Goal: Use online tool/utility: Utilize a website feature to perform a specific function

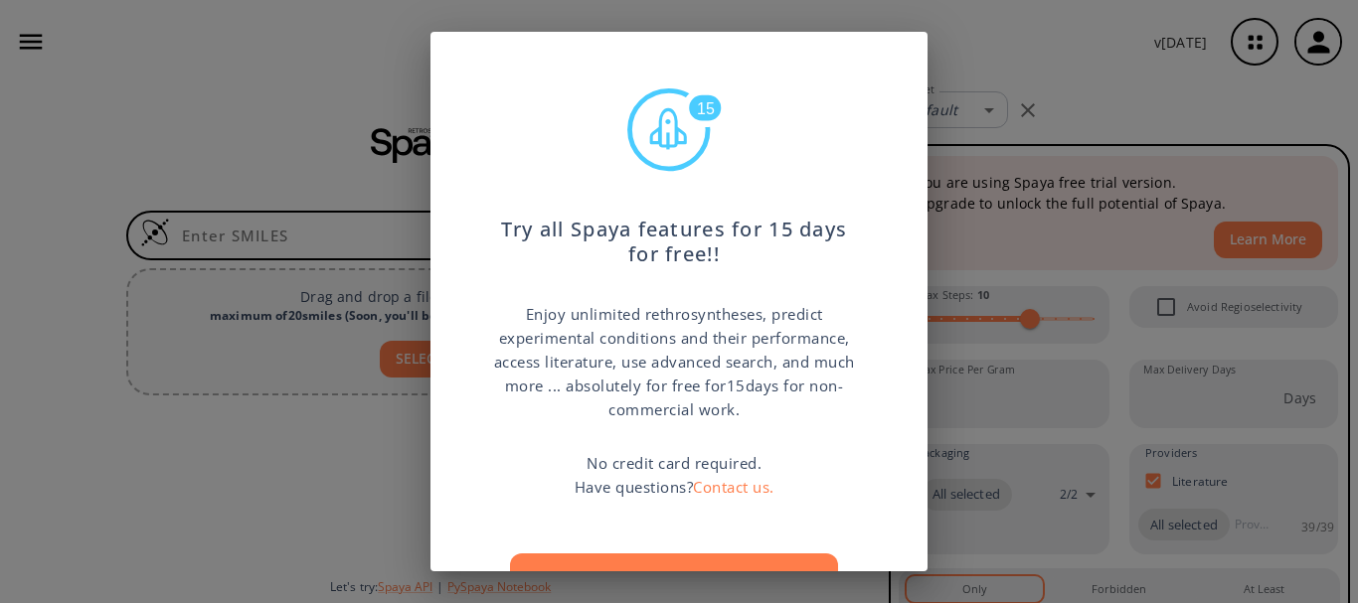
scroll to position [99, 0]
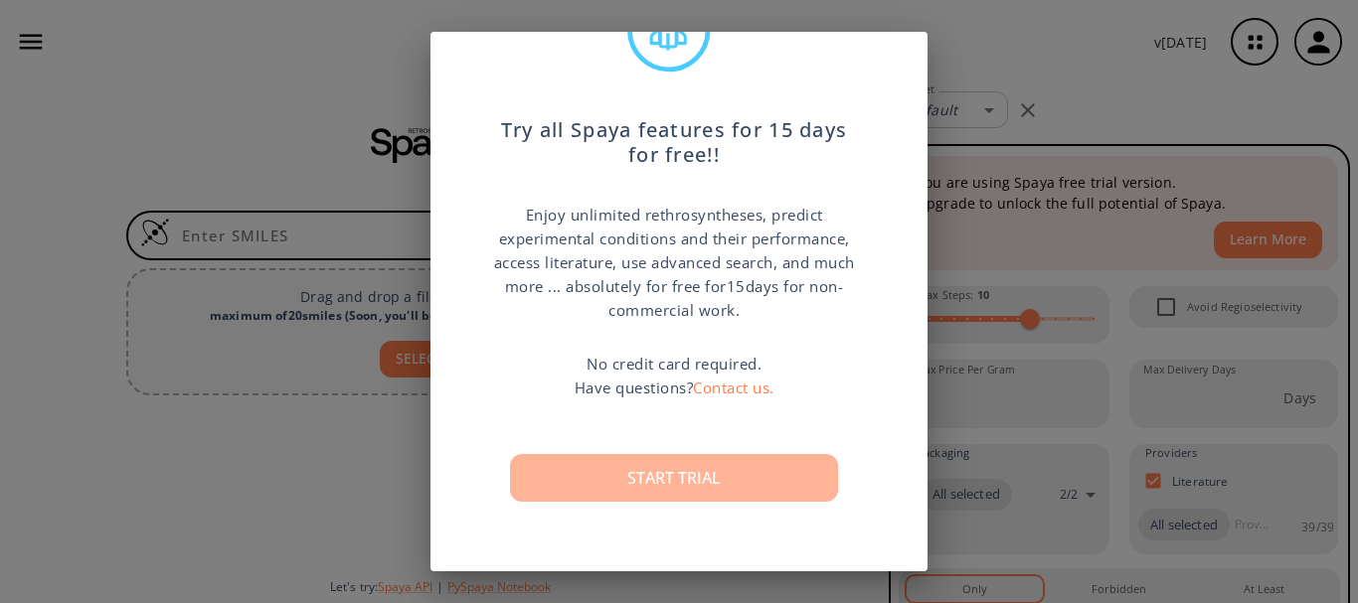
click at [673, 478] on button "Start trial" at bounding box center [674, 478] width 328 height 48
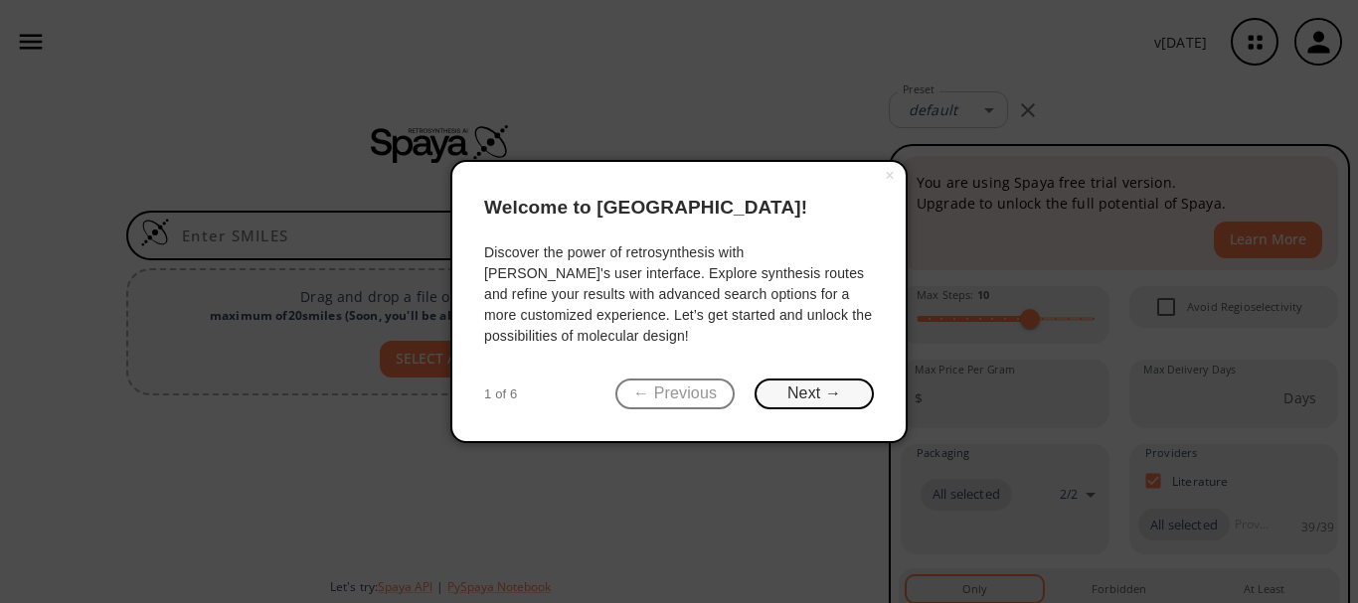
click at [795, 397] on button "Next →" at bounding box center [814, 394] width 119 height 31
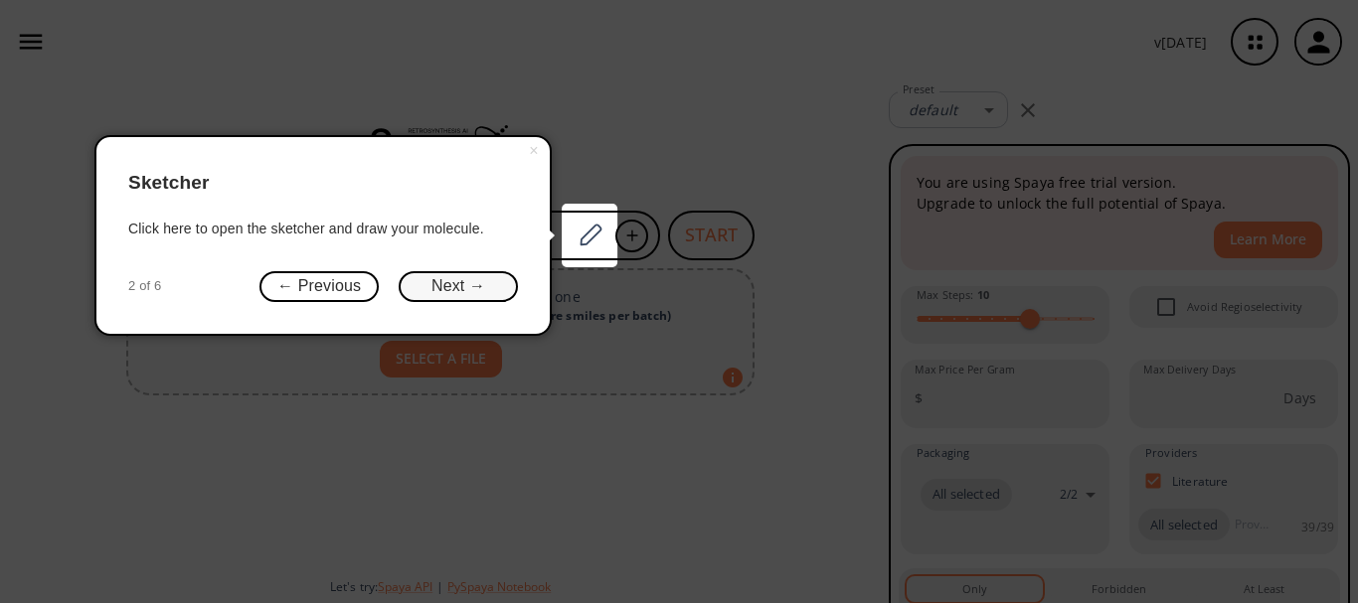
click at [444, 291] on button "Next →" at bounding box center [458, 286] width 119 height 31
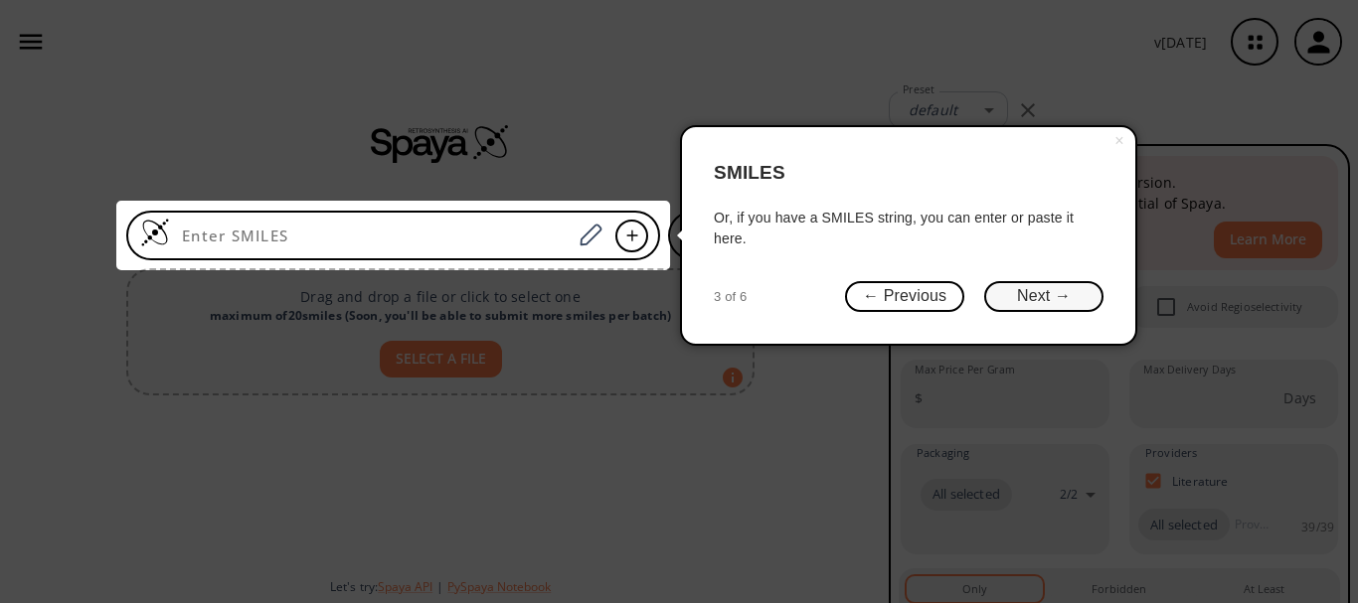
click at [1027, 292] on button "Next →" at bounding box center [1043, 296] width 119 height 31
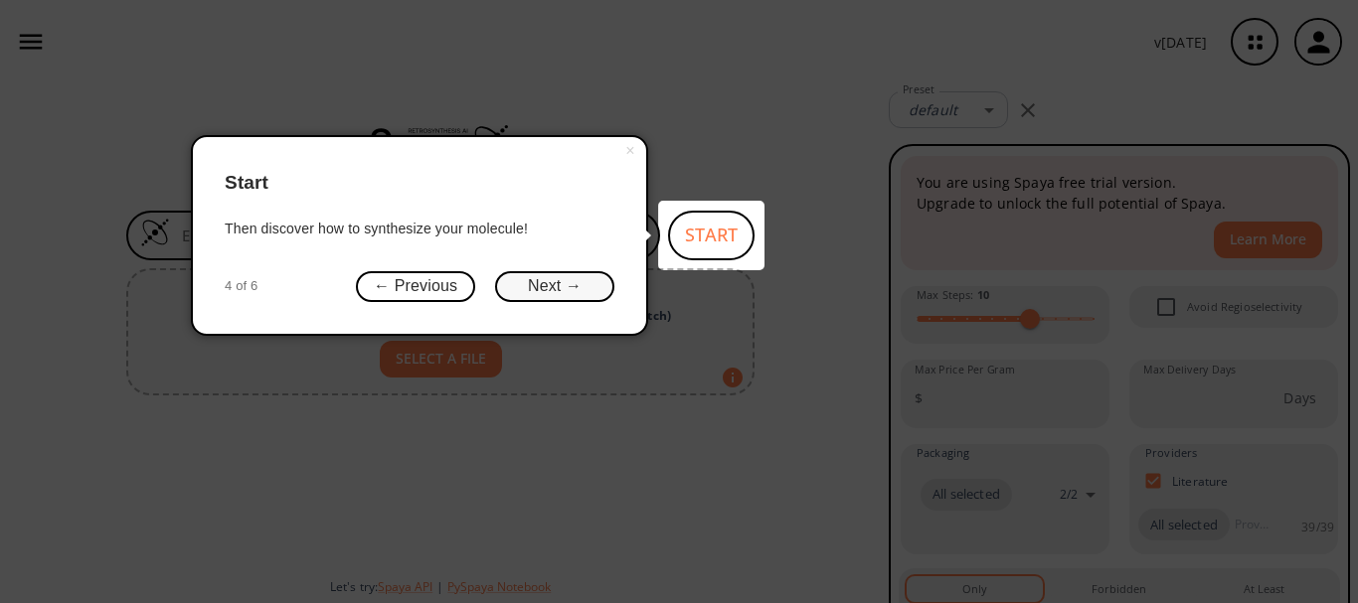
click at [551, 285] on button "Next →" at bounding box center [554, 286] width 119 height 31
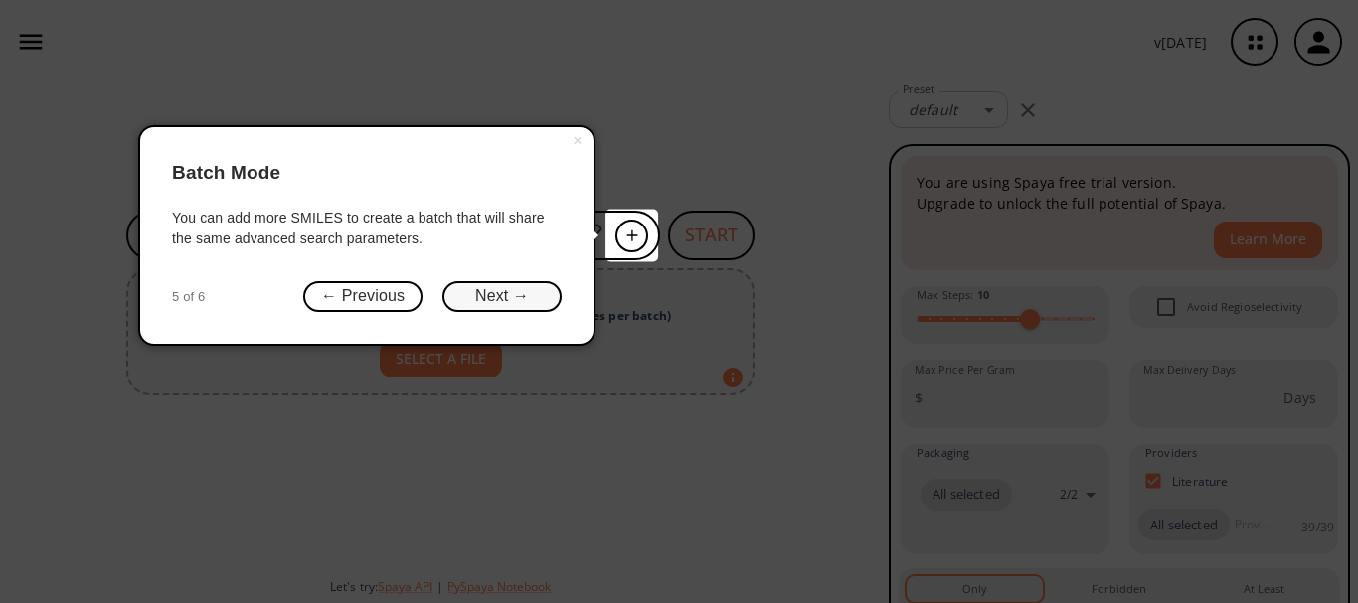
click at [527, 294] on button "Next →" at bounding box center [501, 296] width 119 height 31
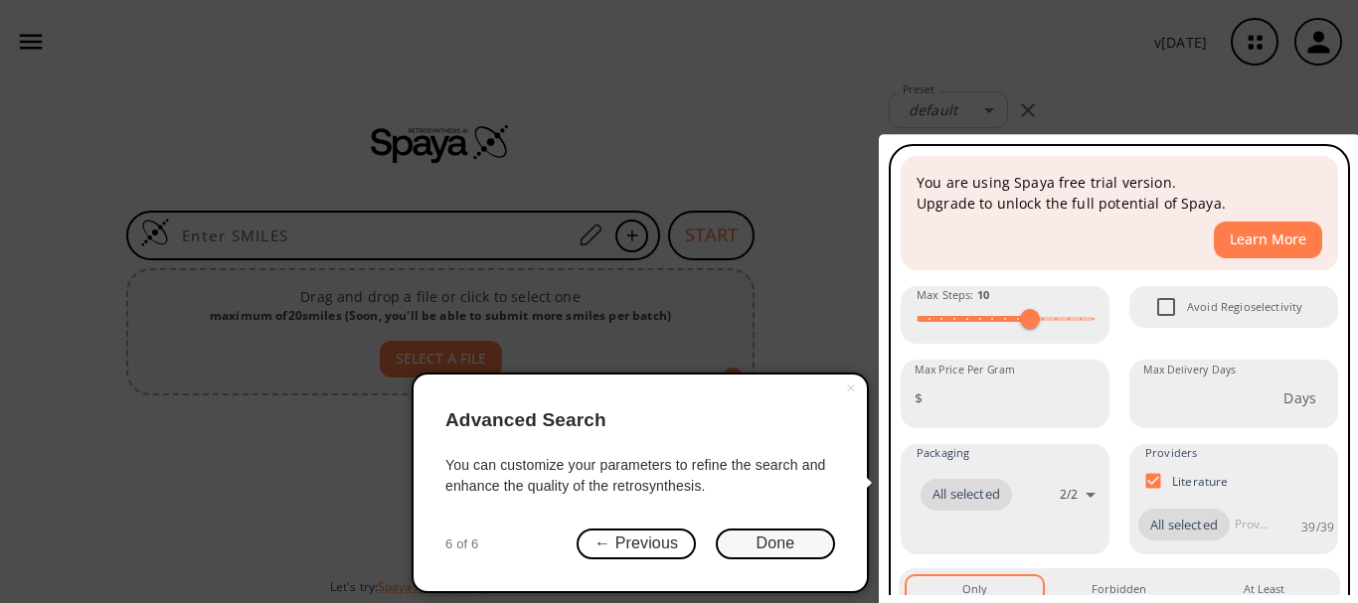
click at [776, 547] on button "Done" at bounding box center [775, 544] width 119 height 31
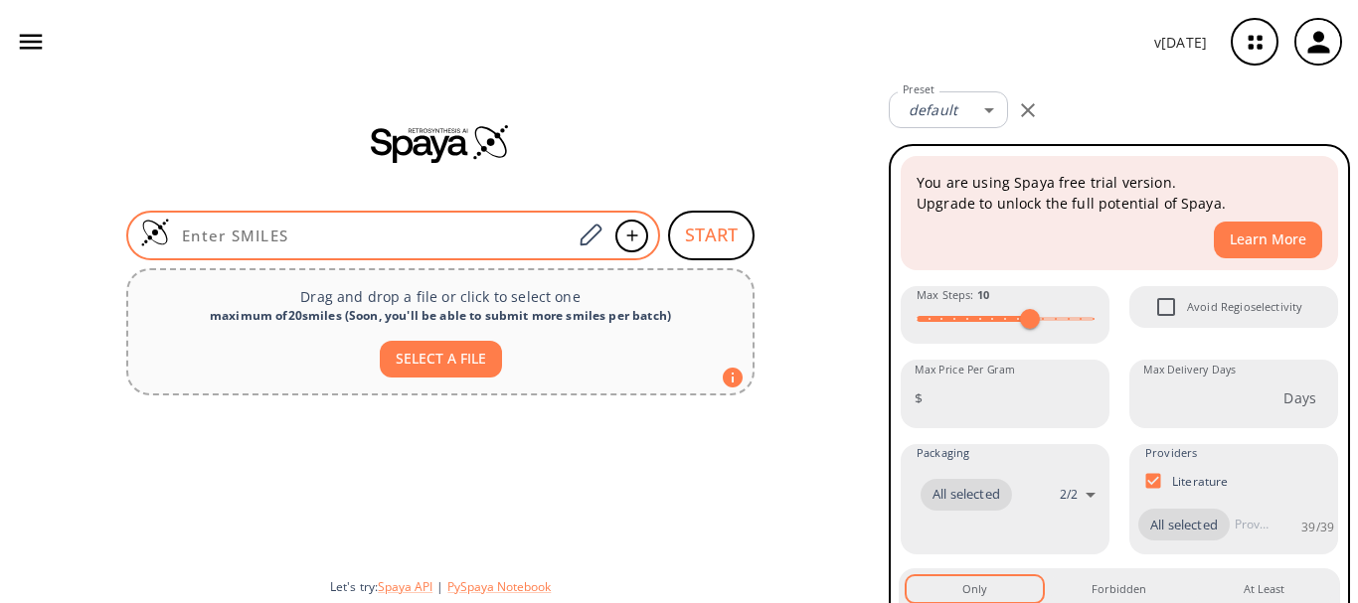
click at [363, 231] on input at bounding box center [371, 236] width 402 height 20
paste input "O=C(OC)C(C(C1=C2C=CC(F)=C1C#N)=O)=NN2C3=CC=CC=C3"
type input "O=C(OC)C(C(C1=C2C=CC(F)=C1C#N)=O)=NN2C3=CC=CC=C3"
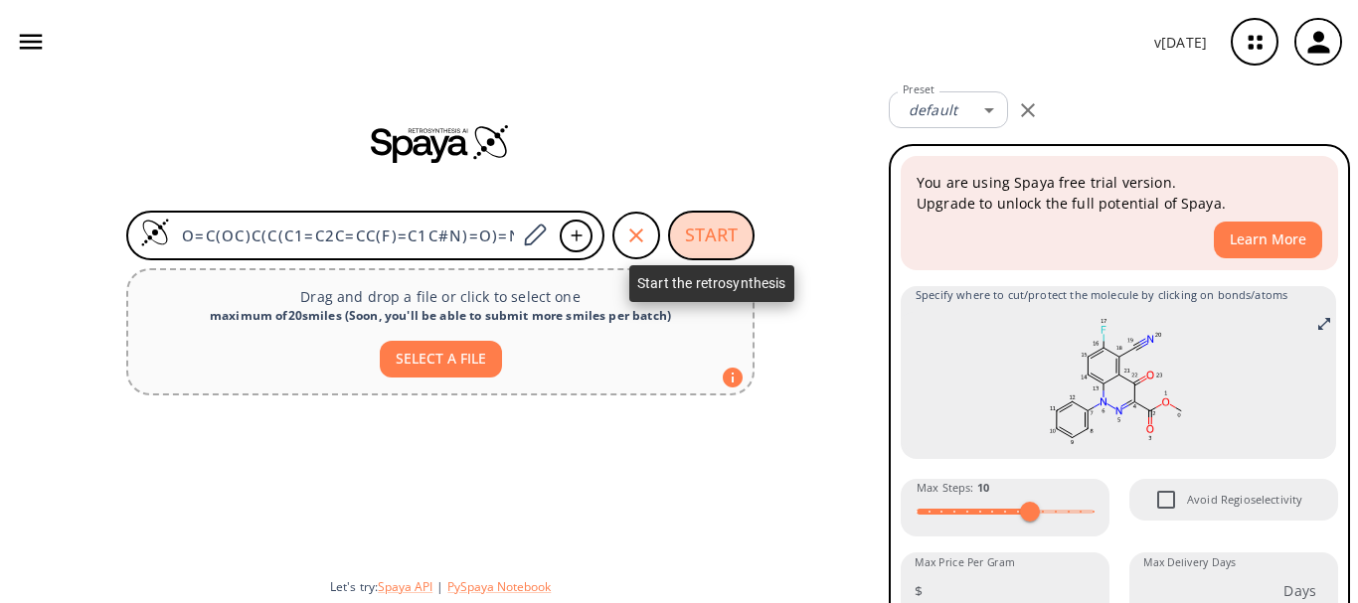
click at [699, 237] on button "START" at bounding box center [711, 236] width 86 height 50
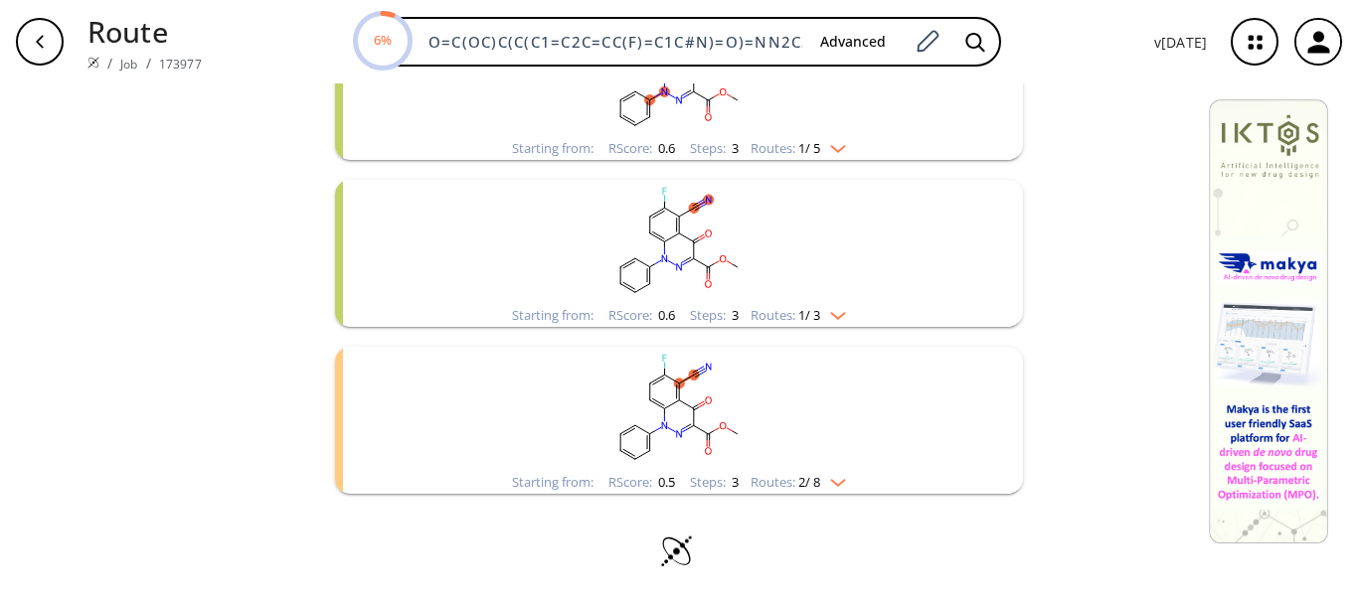
scroll to position [124, 0]
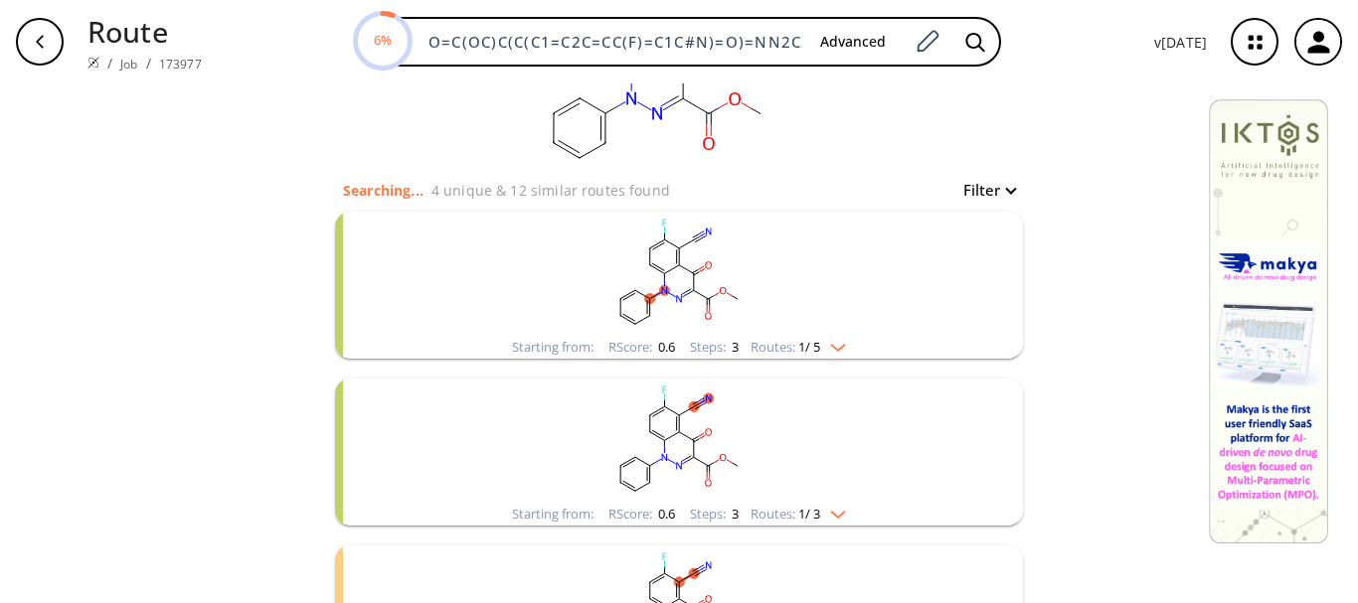
click at [669, 278] on rect "clusters" at bounding box center [679, 274] width 517 height 124
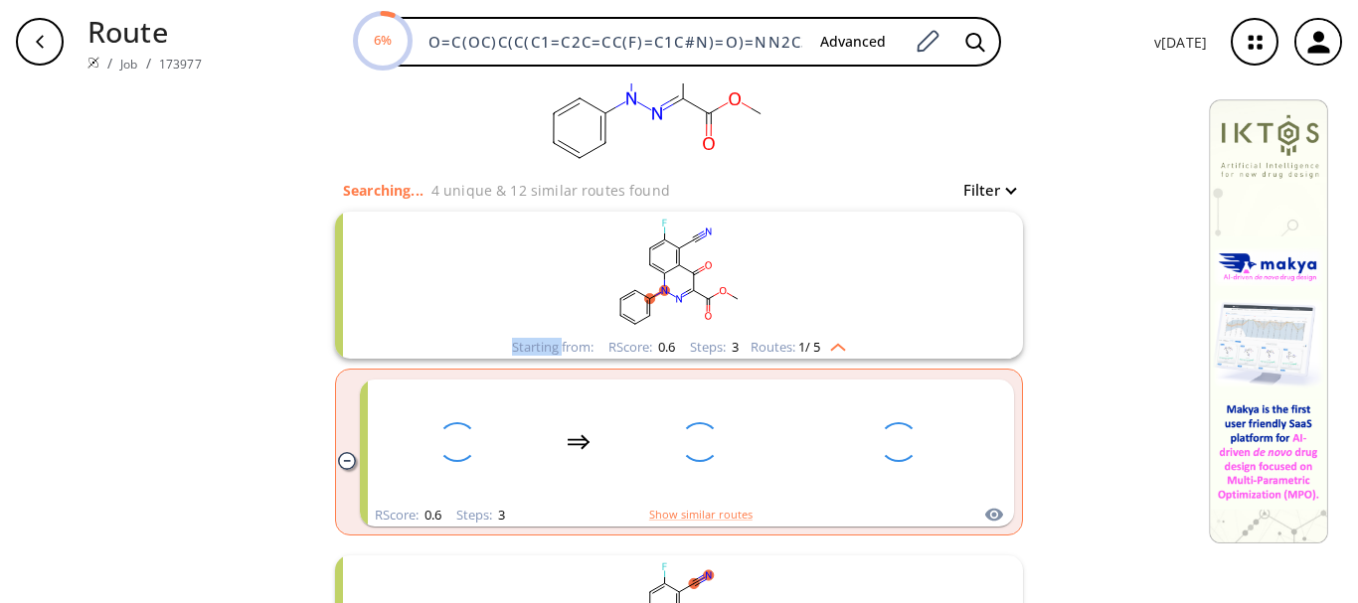
click at [669, 278] on rect "clusters" at bounding box center [679, 274] width 517 height 124
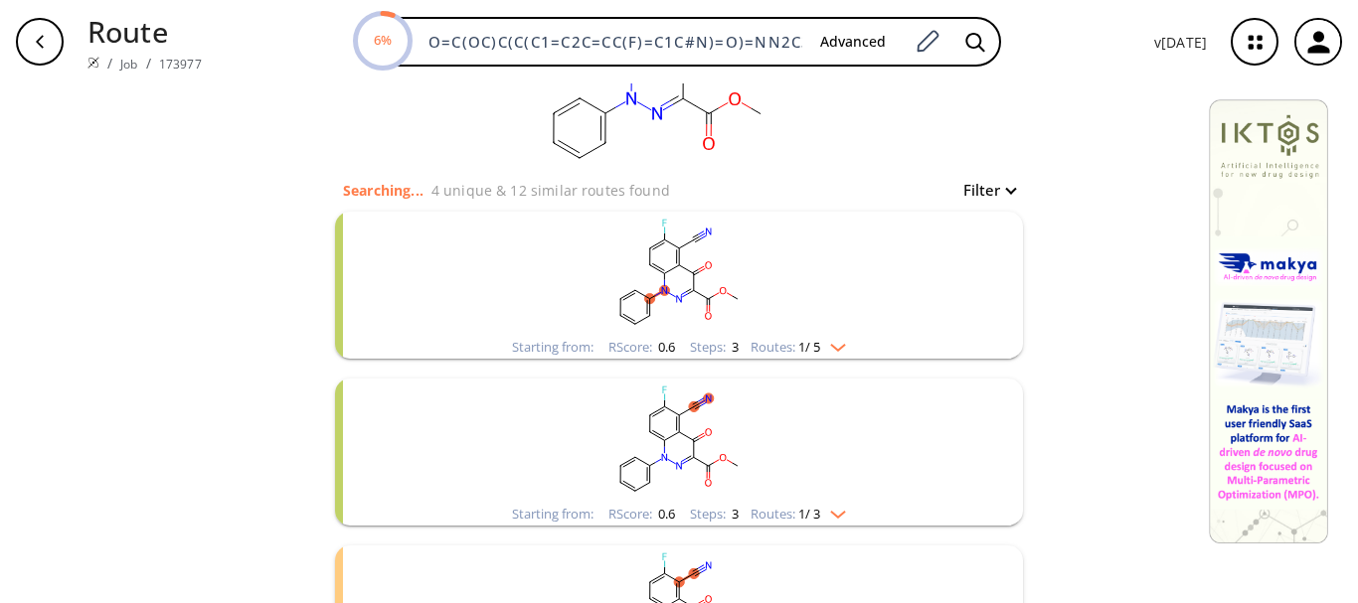
click at [669, 278] on rect "clusters" at bounding box center [679, 274] width 517 height 124
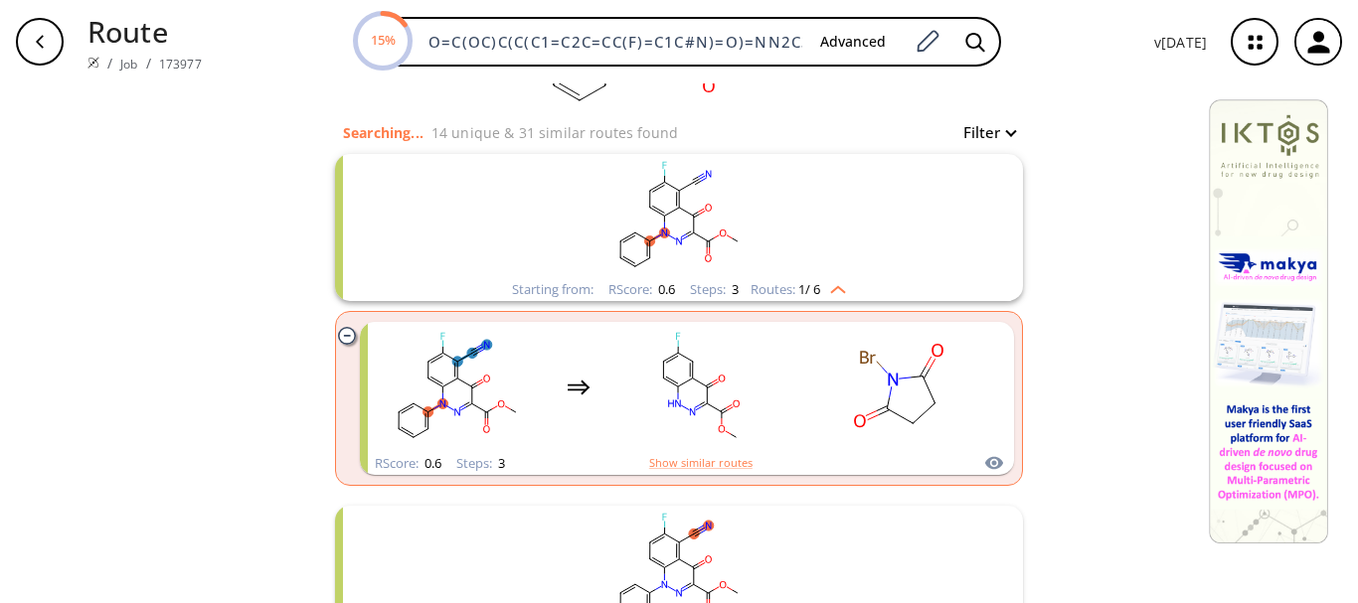
scroll to position [0, 0]
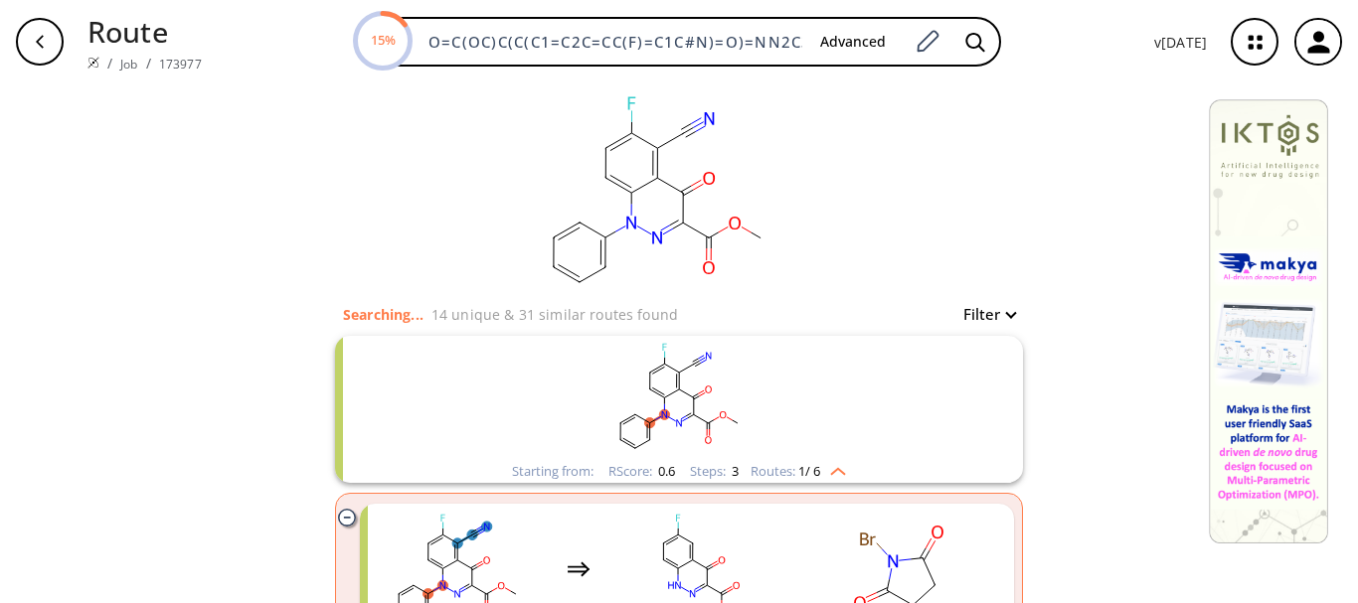
click at [674, 390] on ellipse "clusters" at bounding box center [679, 390] width 10 height 10
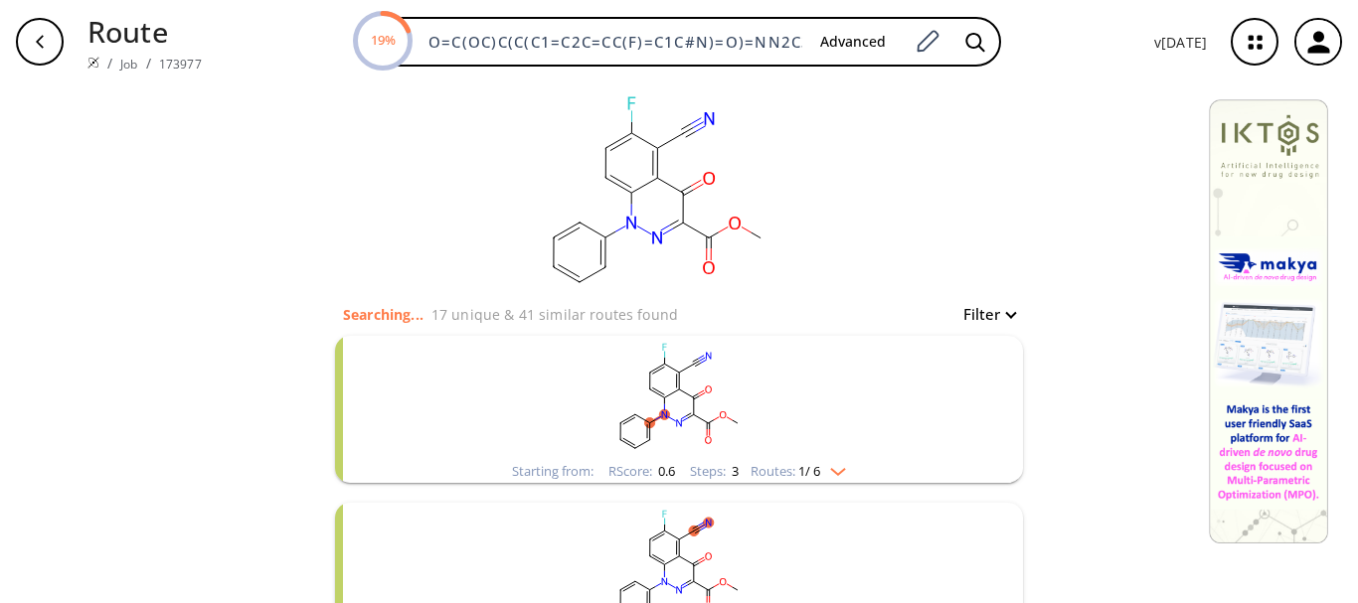
scroll to position [99, 0]
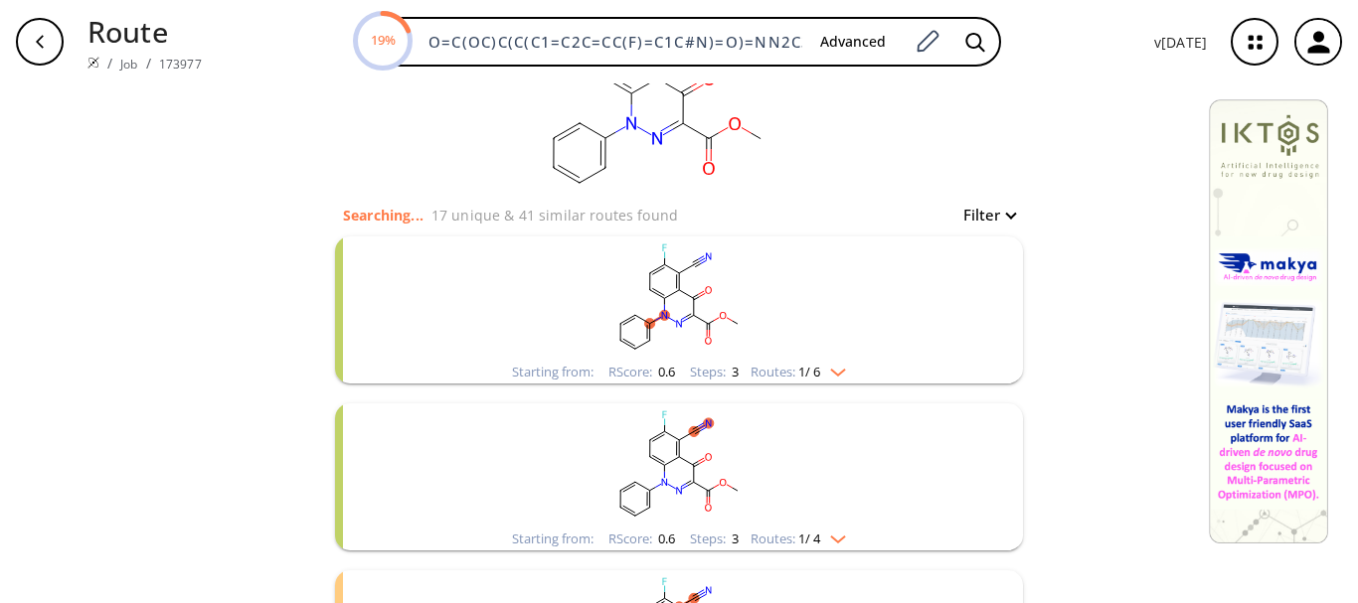
click at [659, 443] on rect "clusters" at bounding box center [679, 466] width 517 height 124
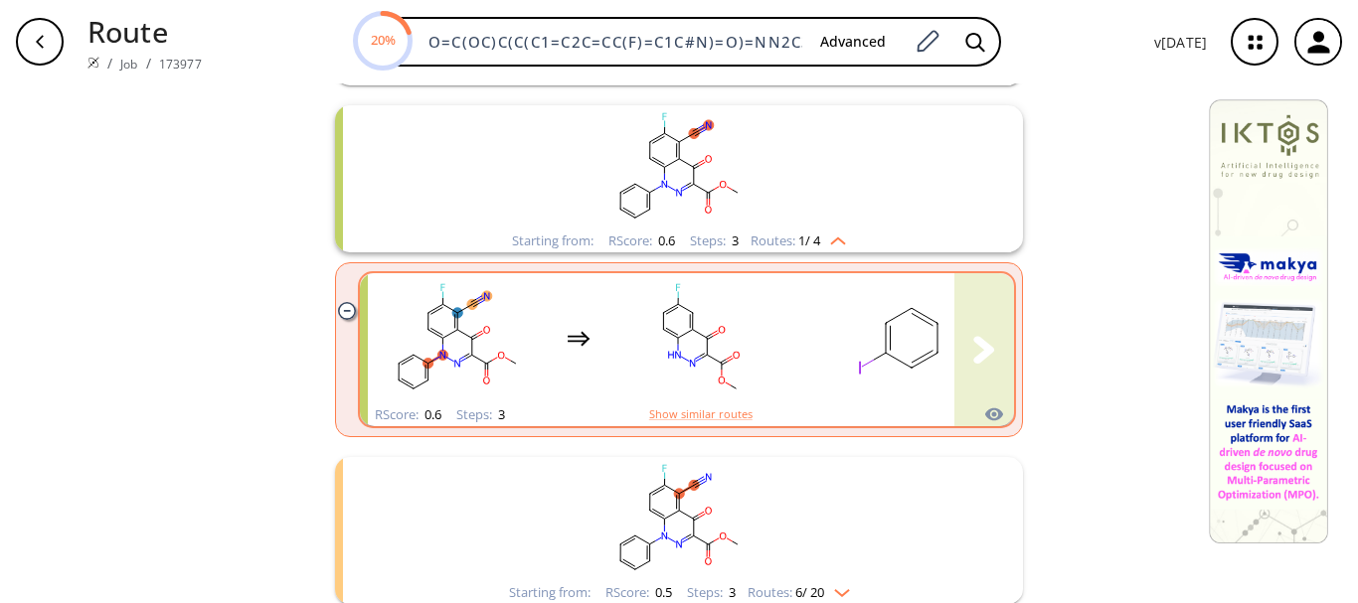
scroll to position [497, 0]
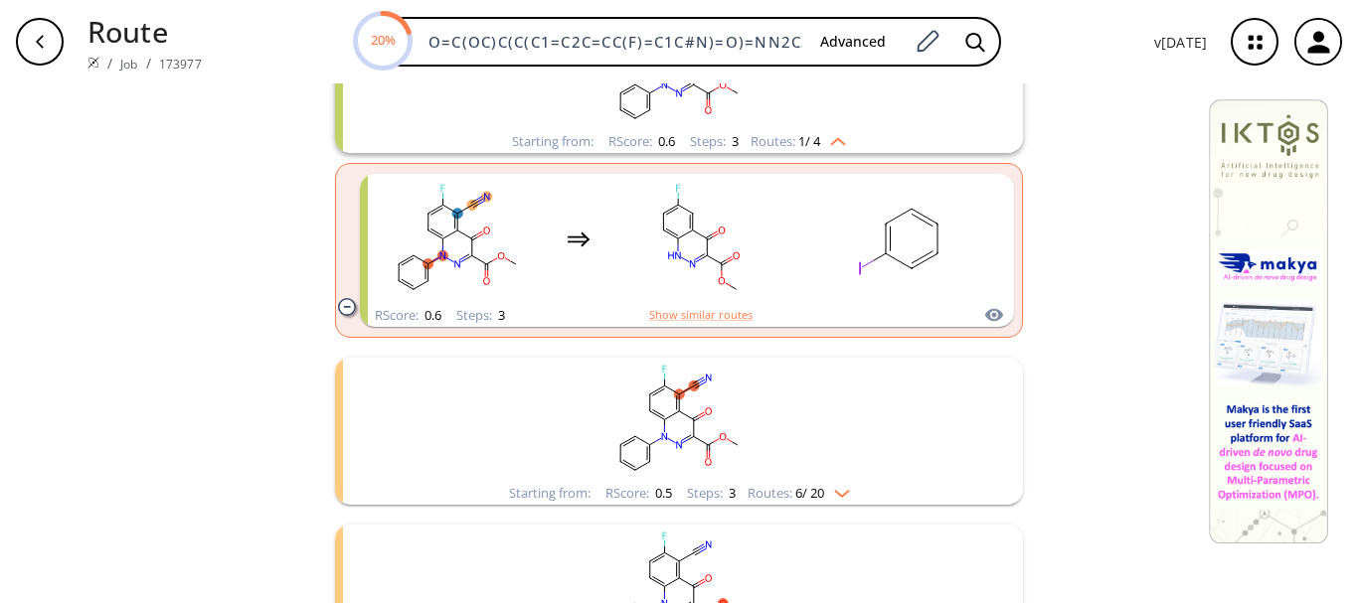
click at [677, 435] on rect "clusters" at bounding box center [679, 420] width 517 height 124
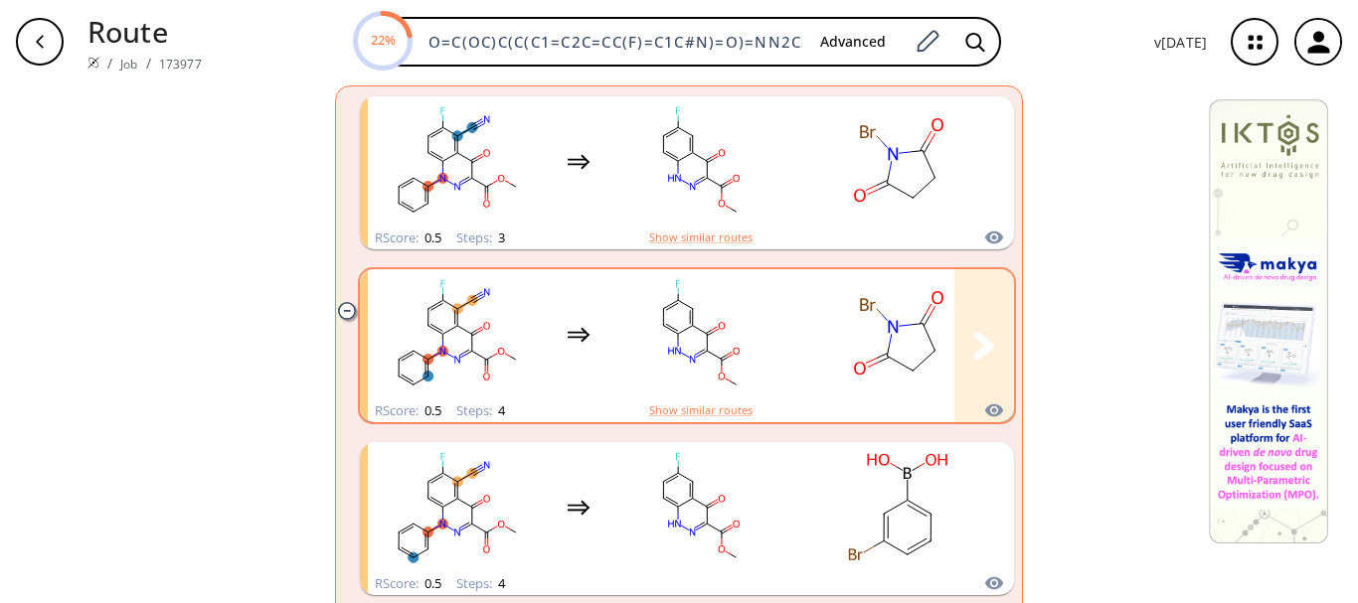
scroll to position [1292, 0]
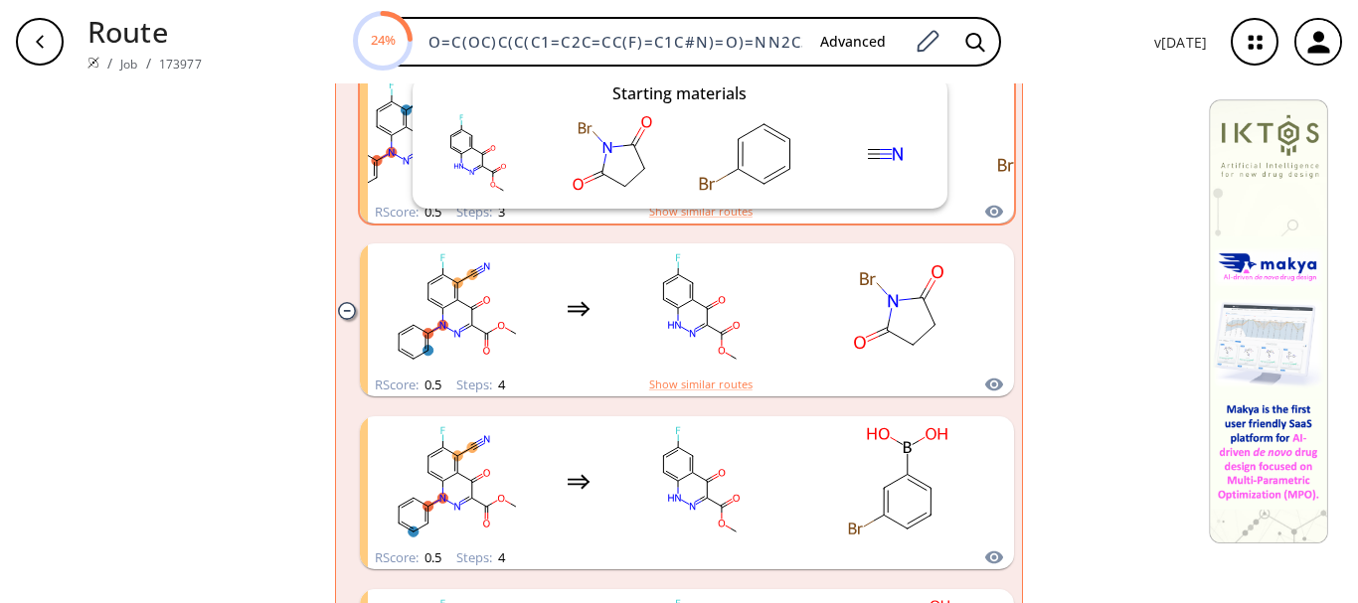
click at [984, 210] on icon "clusters" at bounding box center [994, 212] width 20 height 24
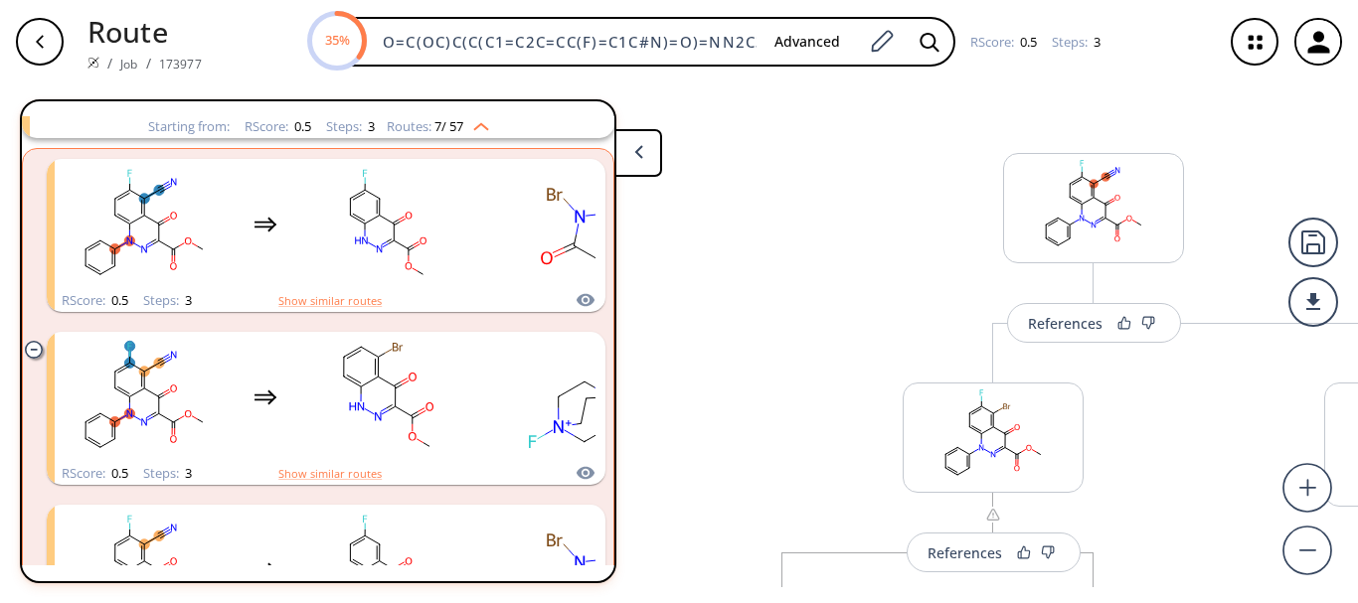
scroll to position [199, 0]
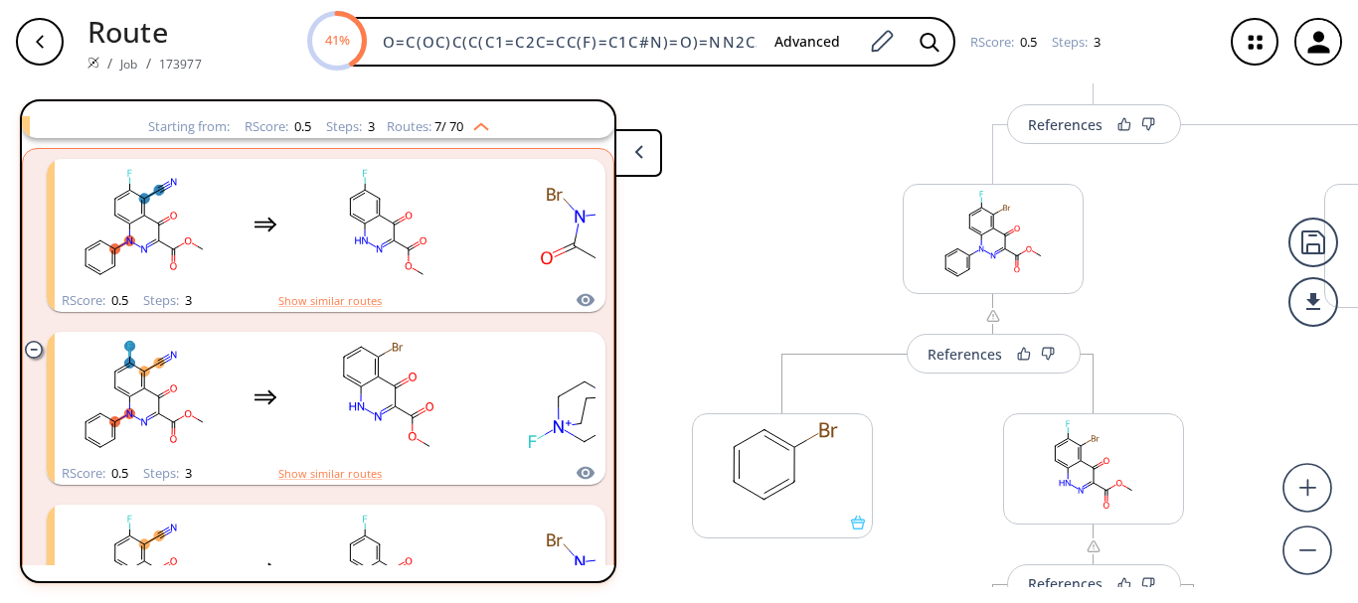
click at [34, 42] on icon "button" at bounding box center [40, 42] width 16 height 16
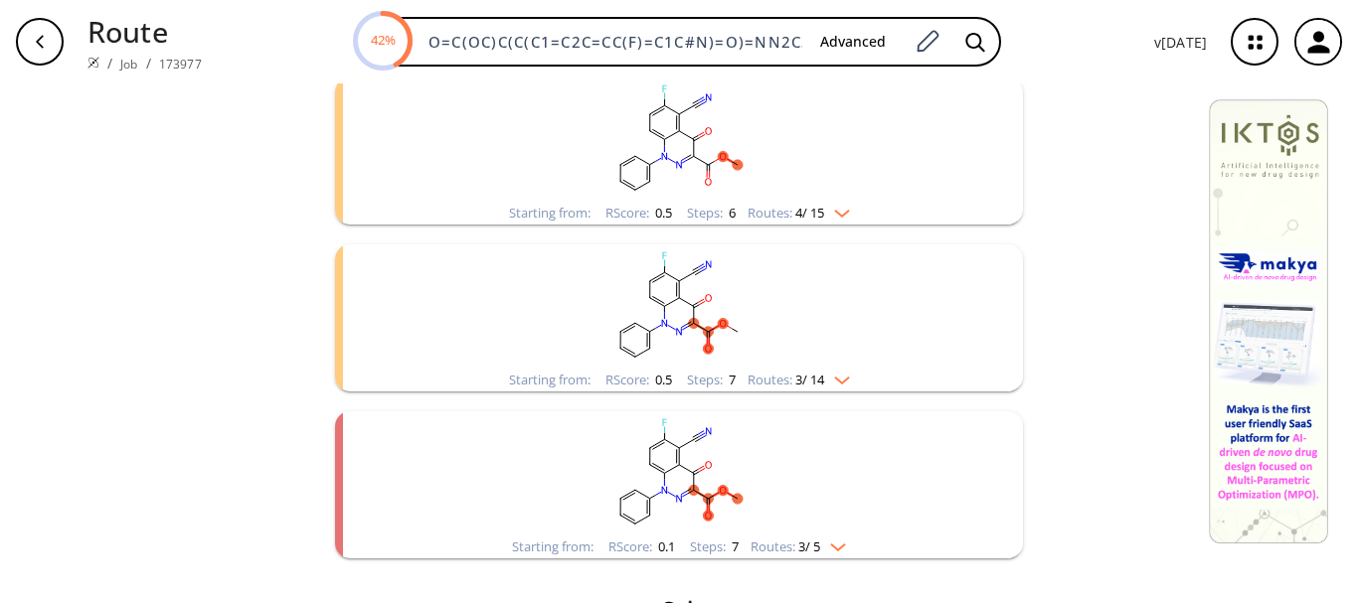
scroll to position [1158, 0]
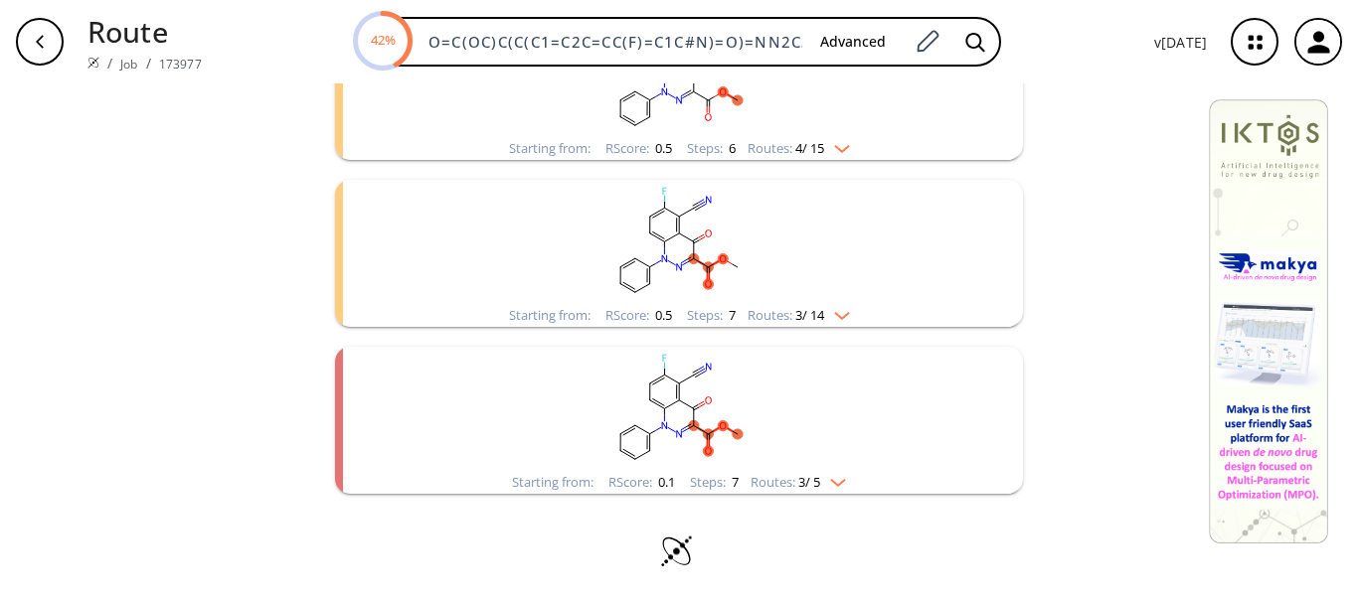
click at [665, 391] on rect "clusters" at bounding box center [679, 409] width 517 height 124
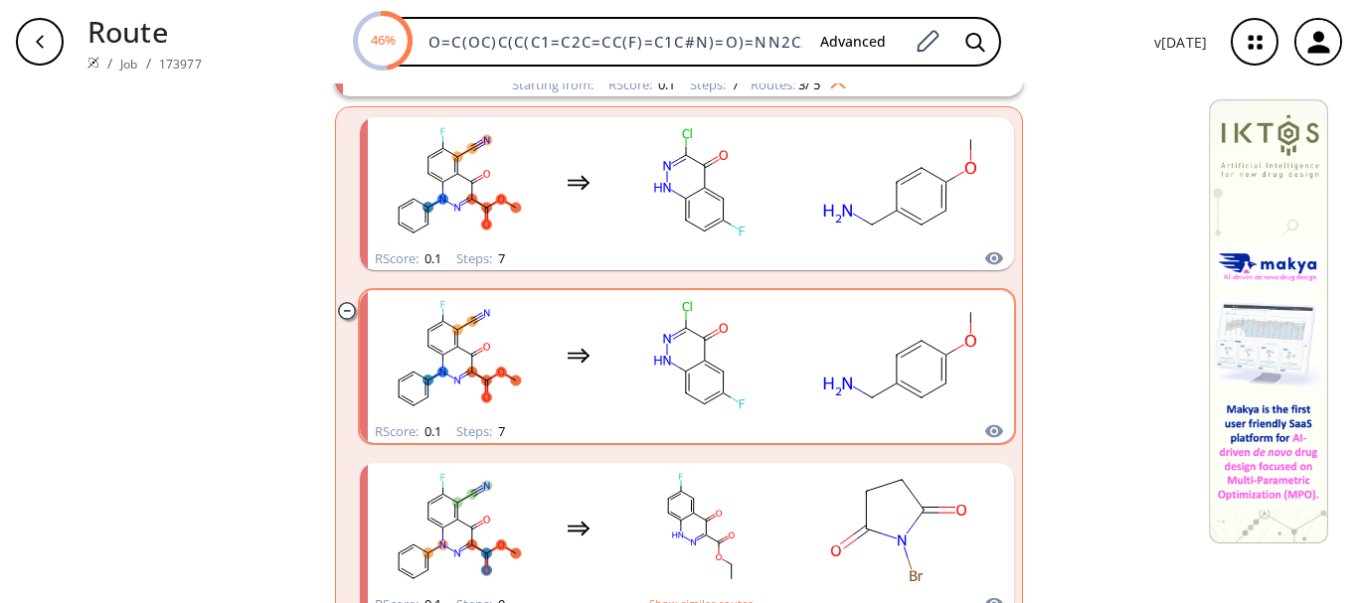
scroll to position [1689, 0]
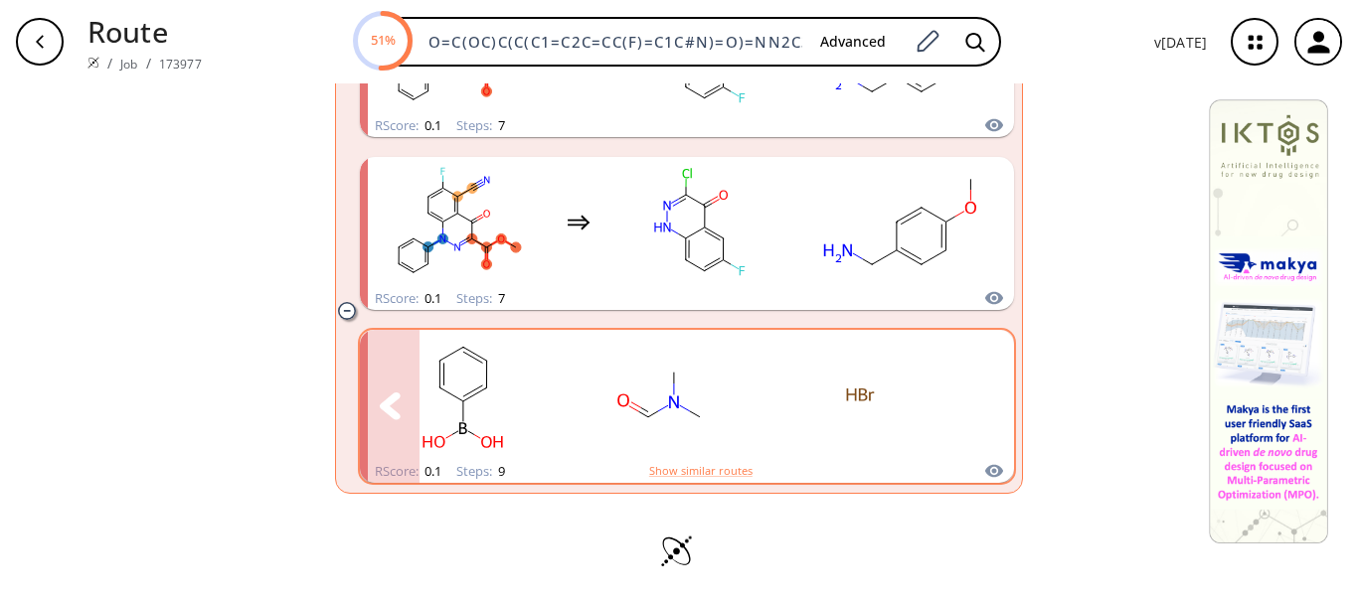
click at [385, 401] on icon "clusters" at bounding box center [390, 406] width 21 height 27
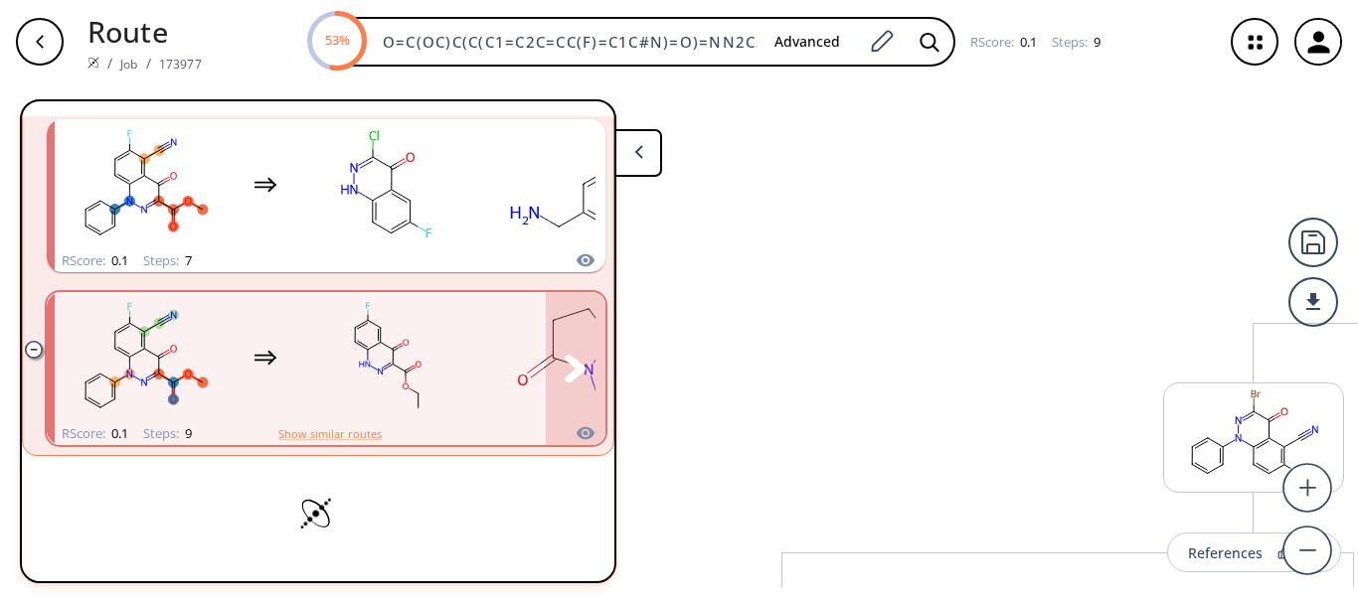
scroll to position [1310, 0]
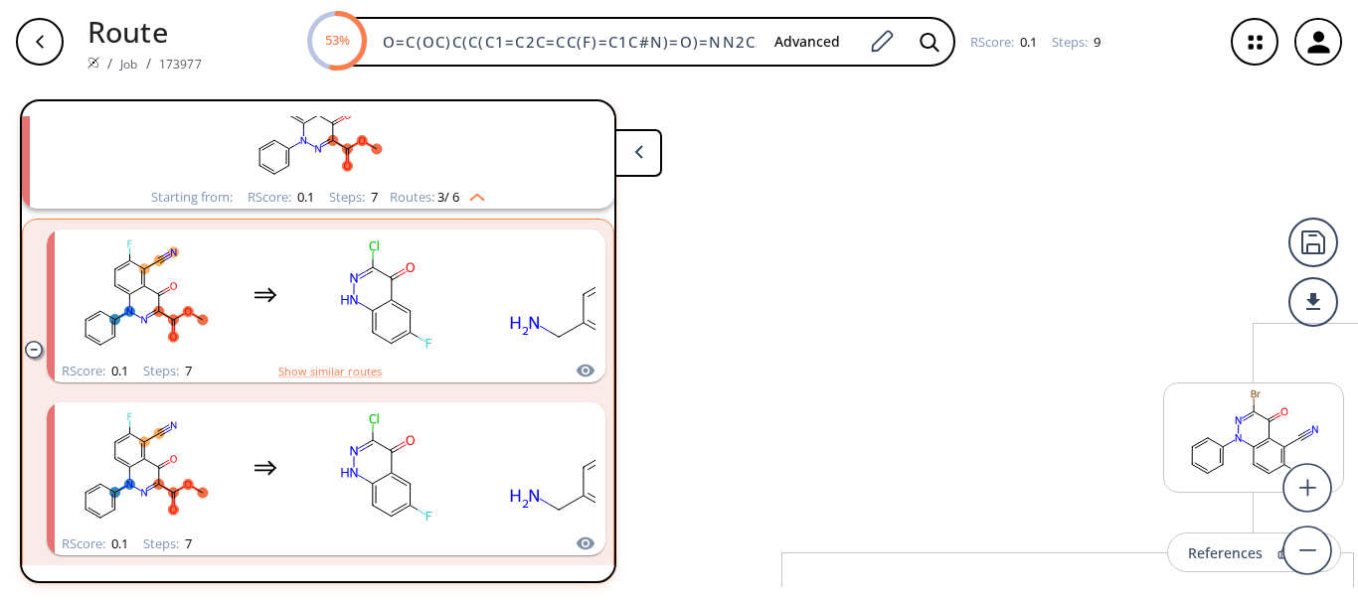
click at [48, 45] on div "button" at bounding box center [40, 42] width 48 height 48
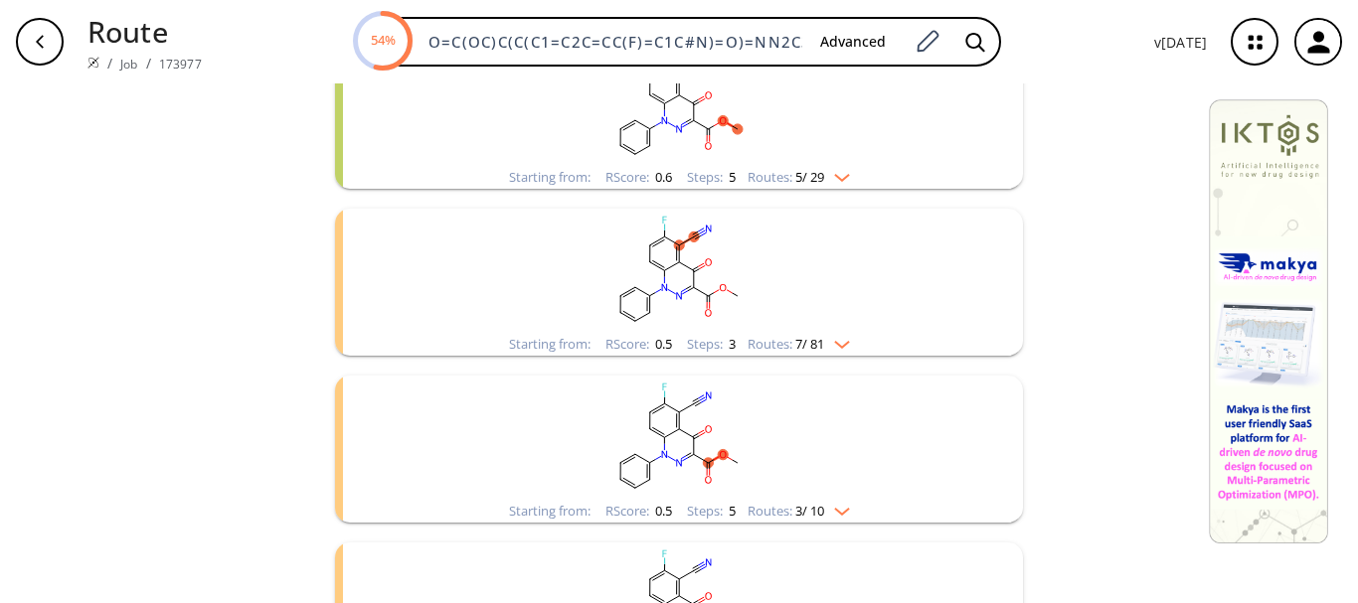
scroll to position [1158, 0]
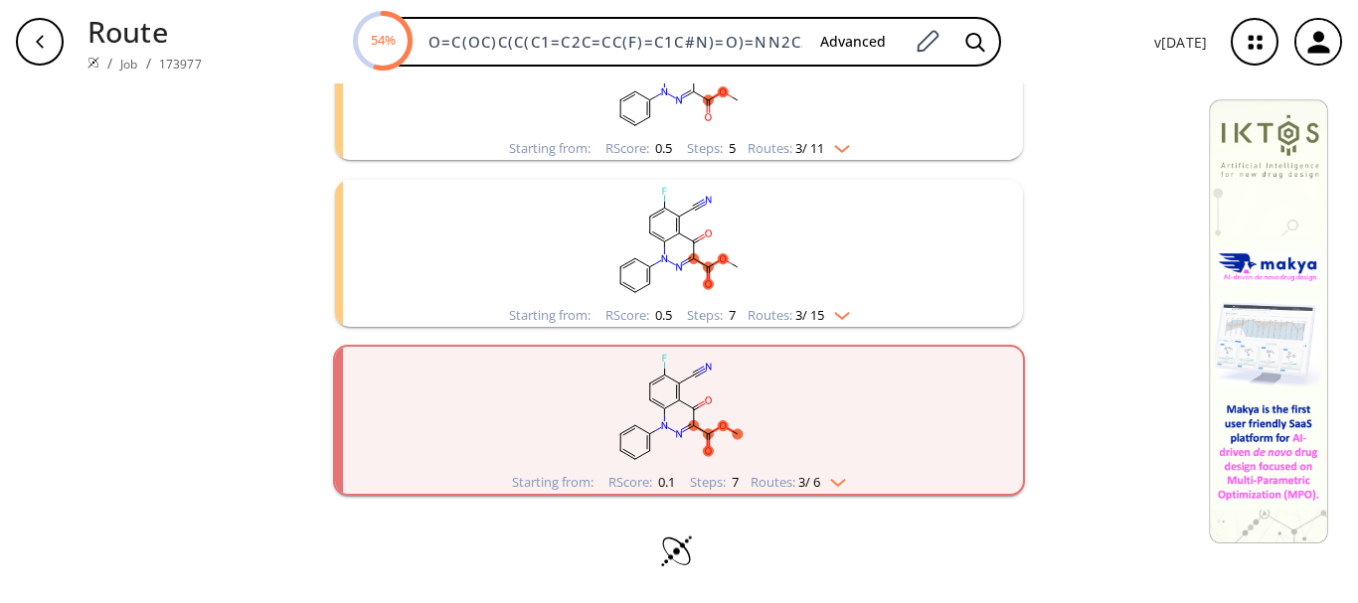
click at [838, 484] on img "clusters" at bounding box center [833, 479] width 26 height 16
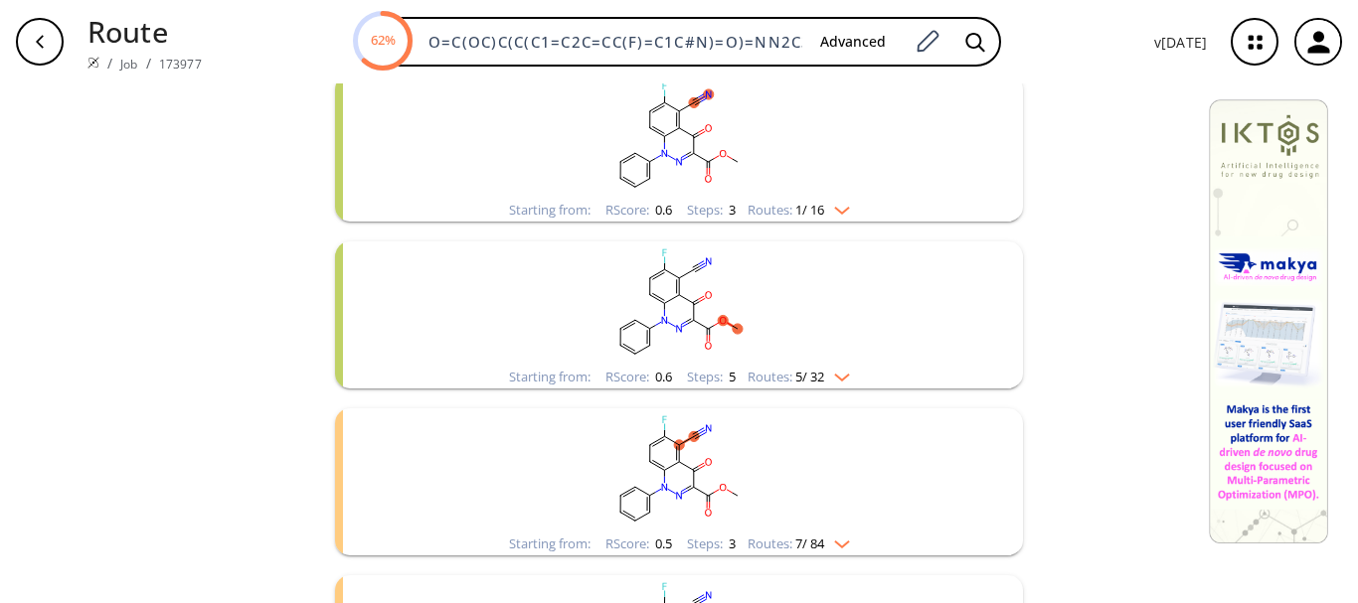
scroll to position [0, 0]
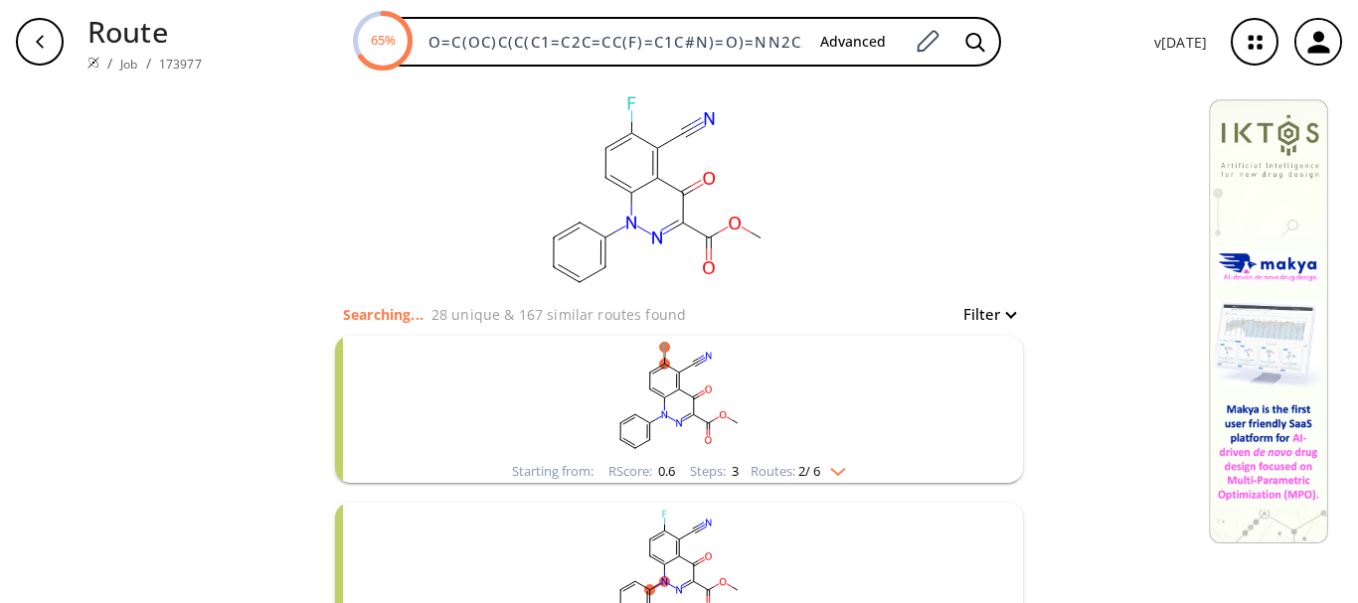
click at [1005, 316] on button "Filter" at bounding box center [983, 314] width 64 height 15
click at [1100, 308] on div at bounding box center [679, 301] width 1358 height 603
click at [833, 467] on img "clusters" at bounding box center [833, 468] width 26 height 16
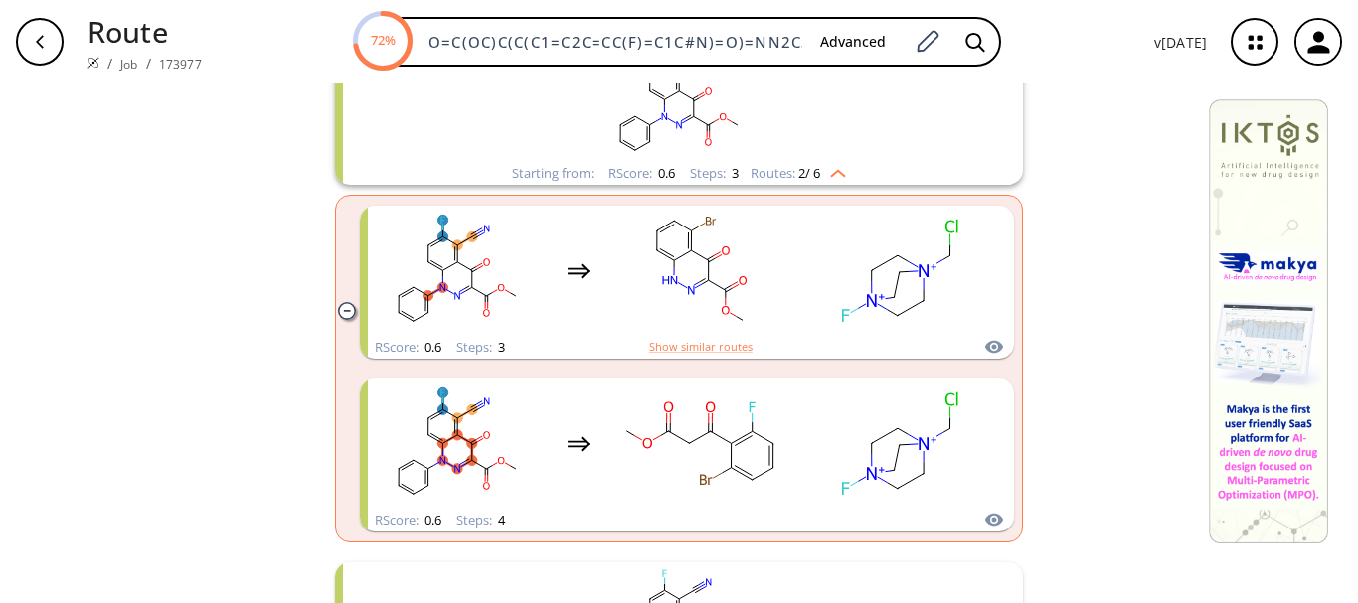
scroll to position [398, 0]
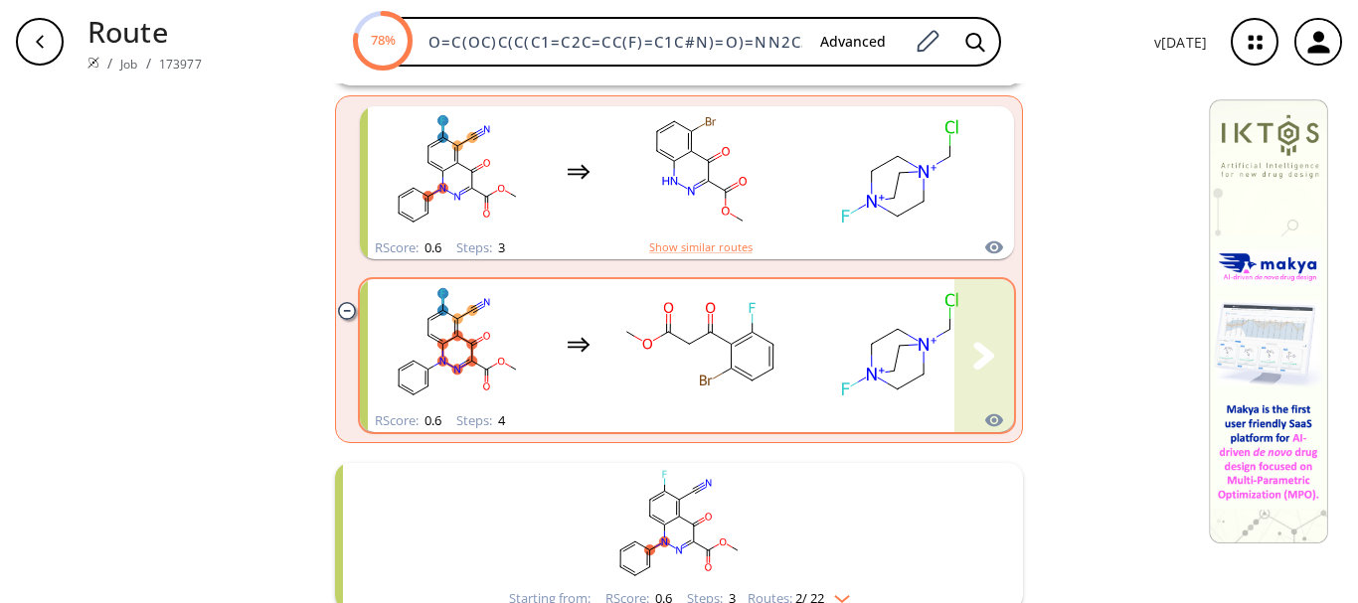
click at [434, 332] on rect "clusters" at bounding box center [457, 344] width 179 height 124
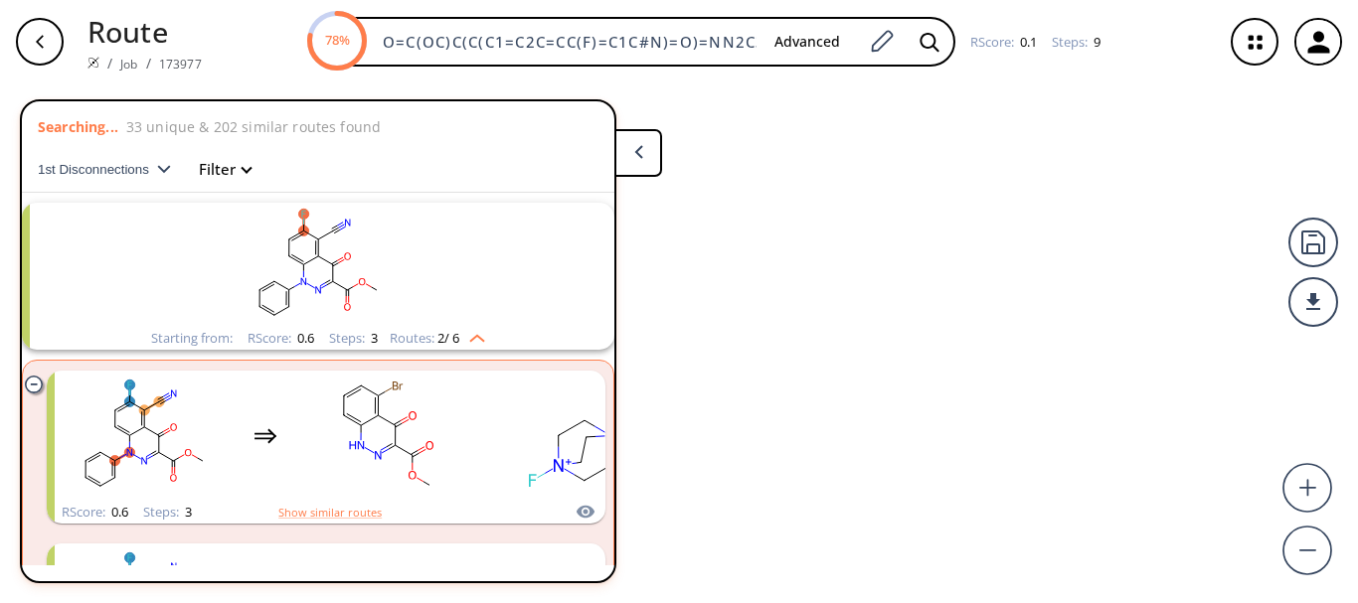
scroll to position [212, 0]
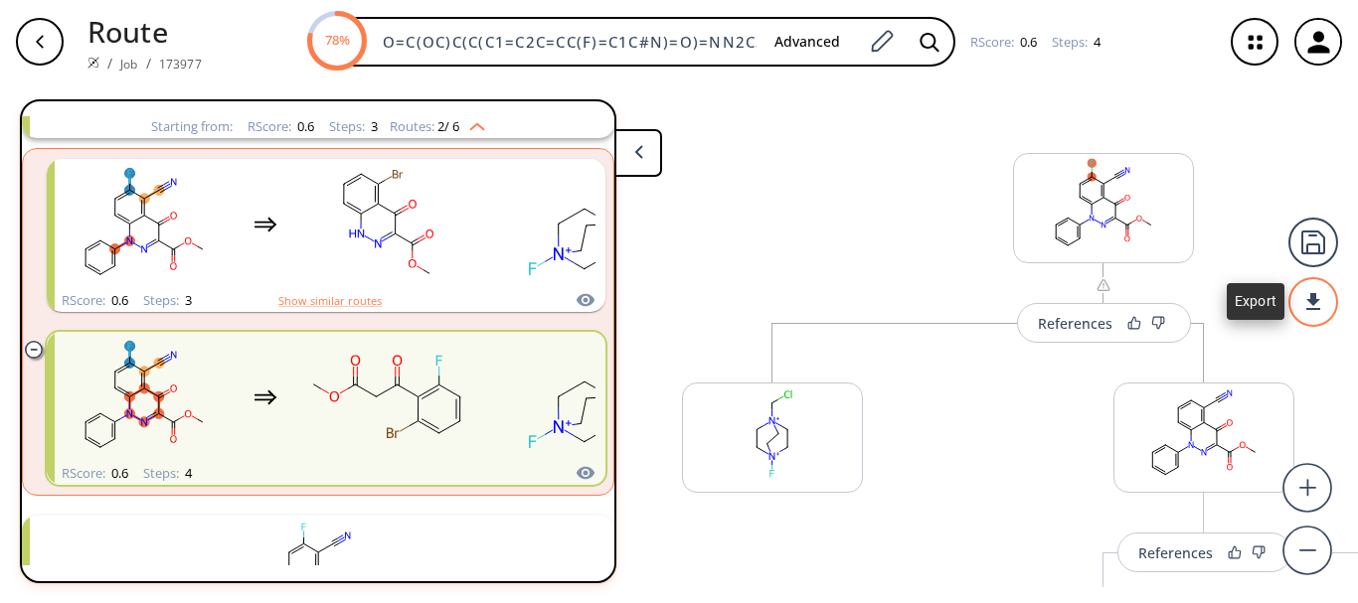
click at [1311, 292] on div at bounding box center [1313, 302] width 50 height 50
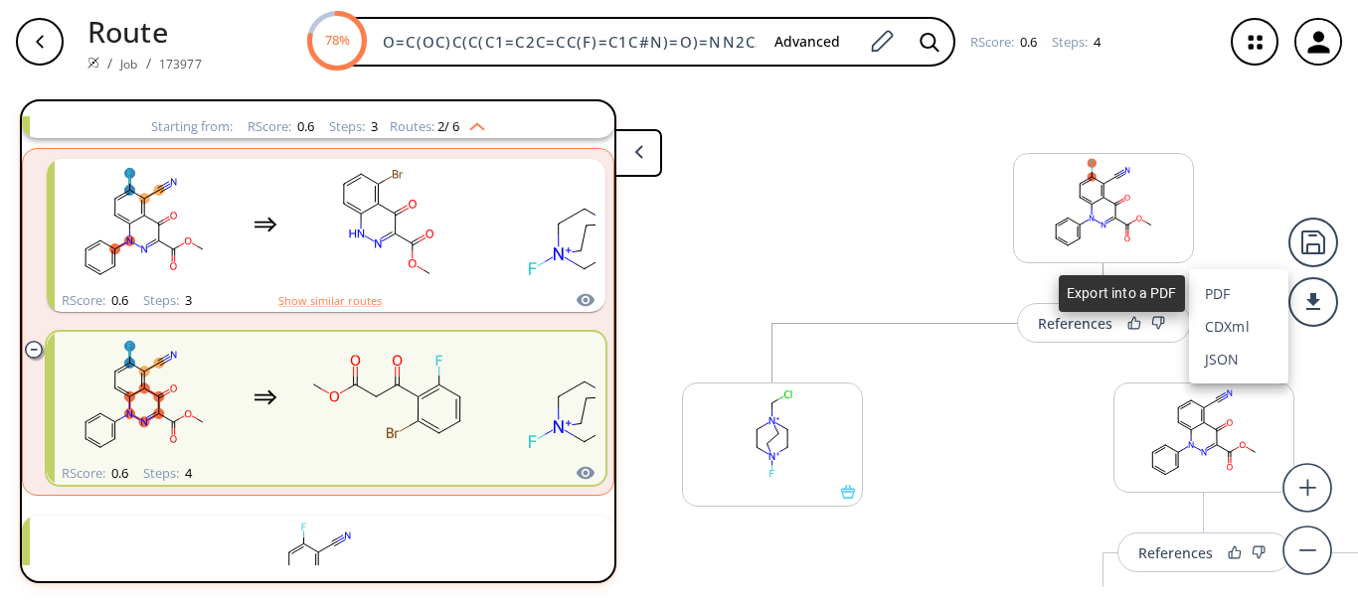
click at [1223, 281] on li "PDF" at bounding box center [1238, 293] width 99 height 33
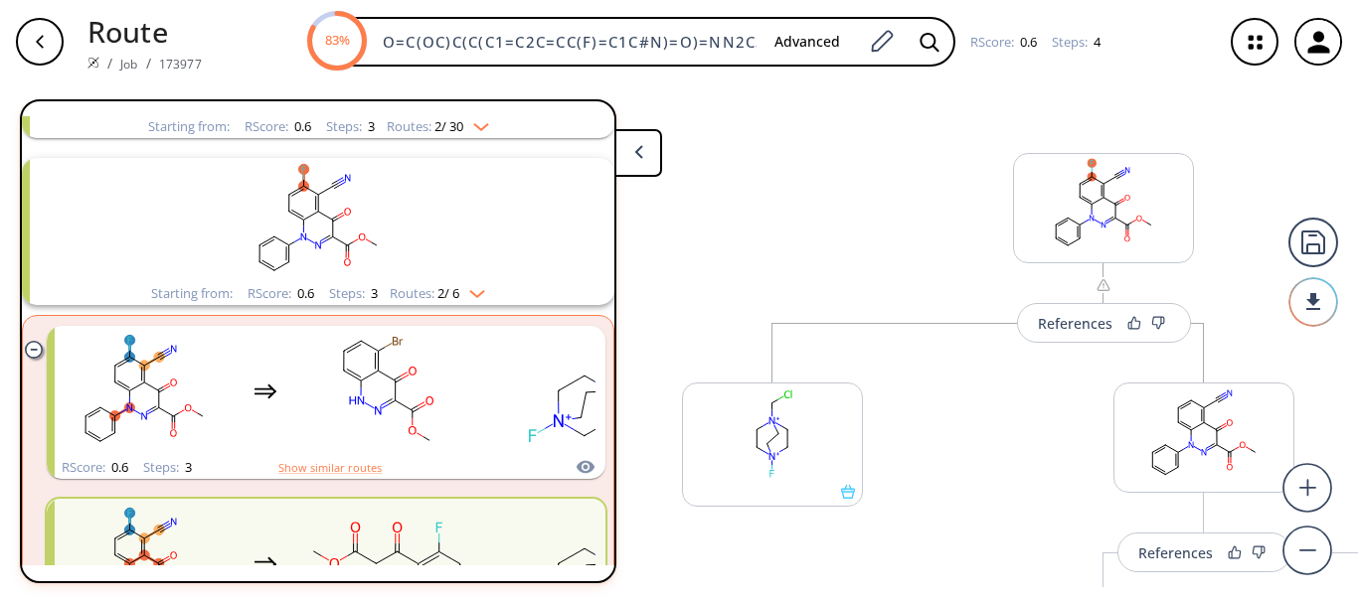
scroll to position [0, 0]
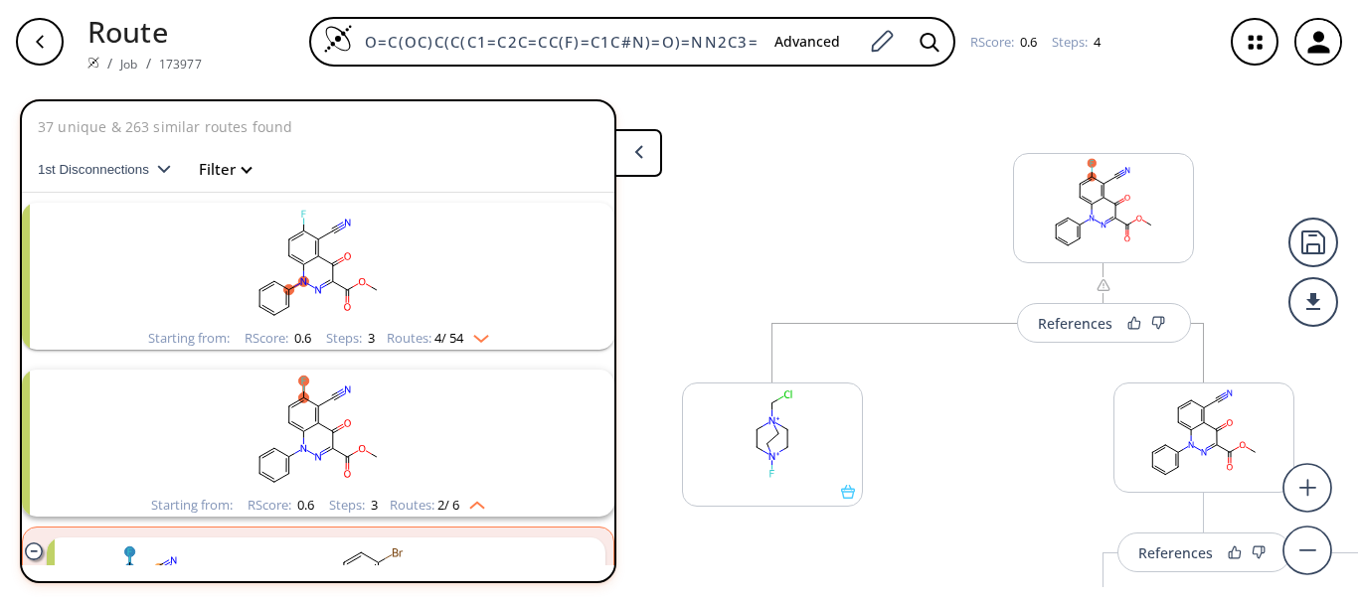
click at [36, 50] on div "button" at bounding box center [40, 42] width 48 height 48
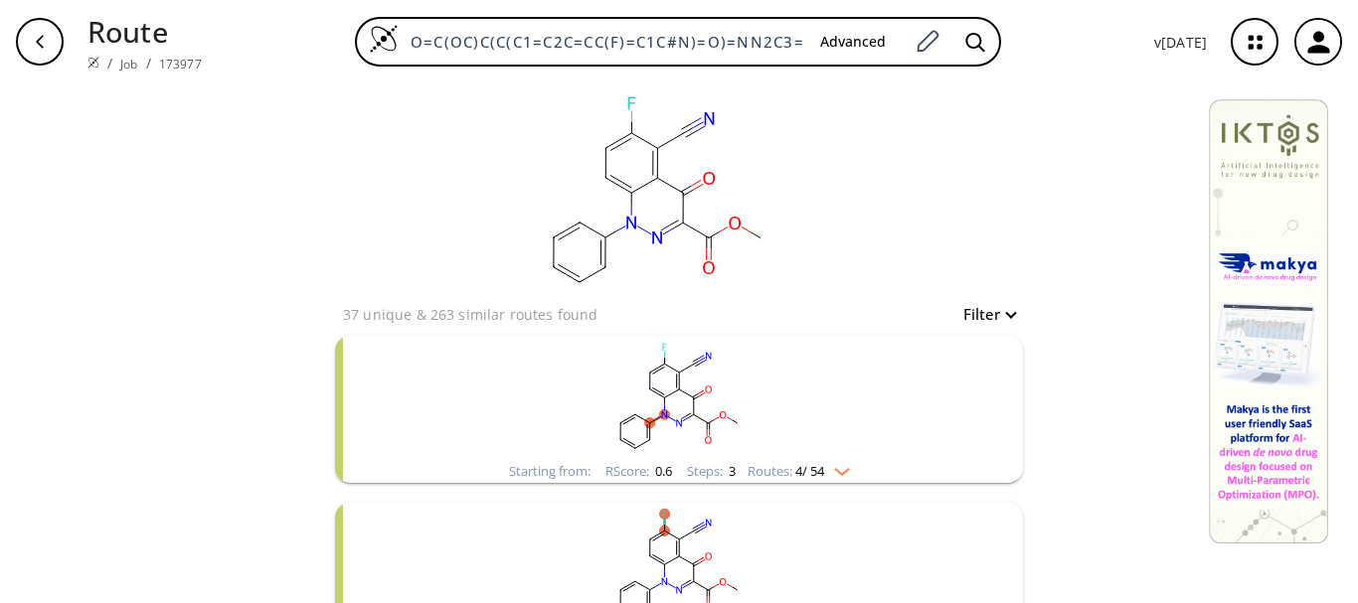
scroll to position [298, 0]
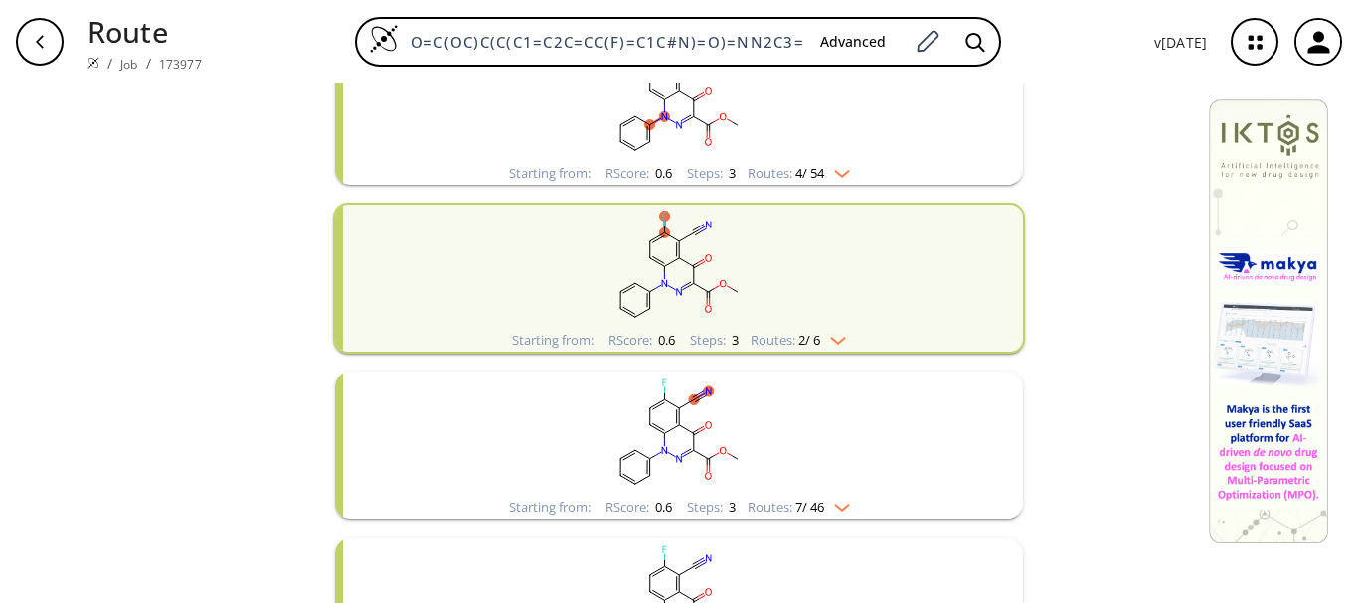
click at [833, 335] on img "clusters" at bounding box center [833, 337] width 26 height 16
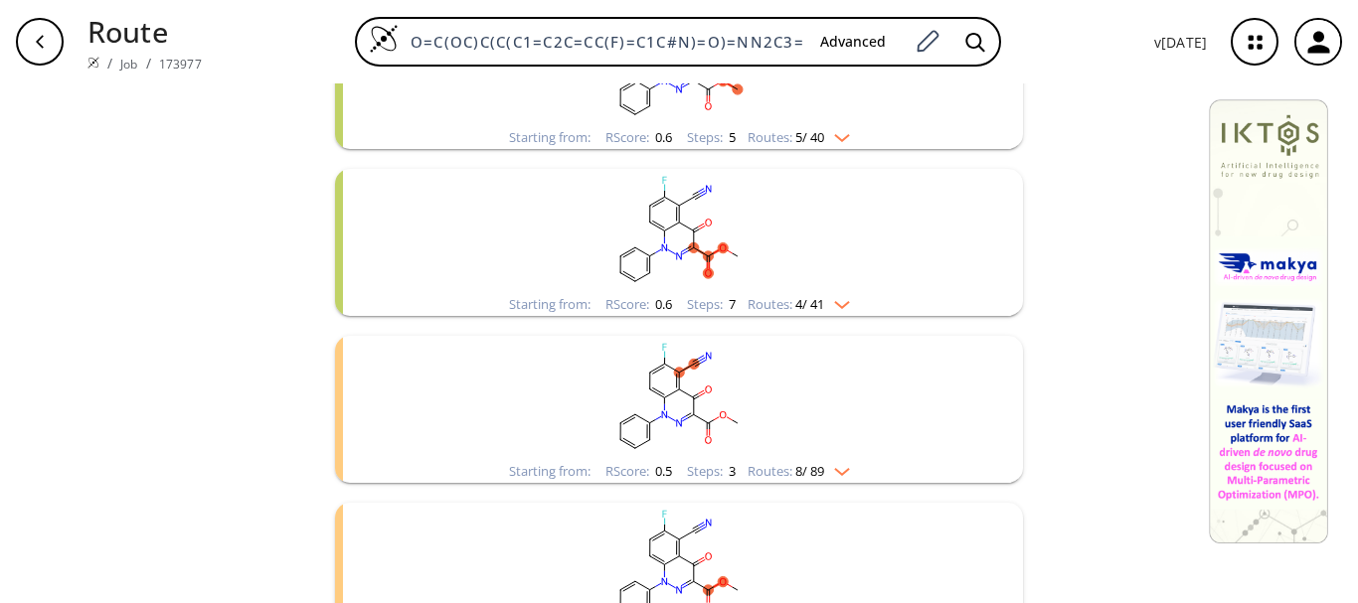
scroll to position [1417, 0]
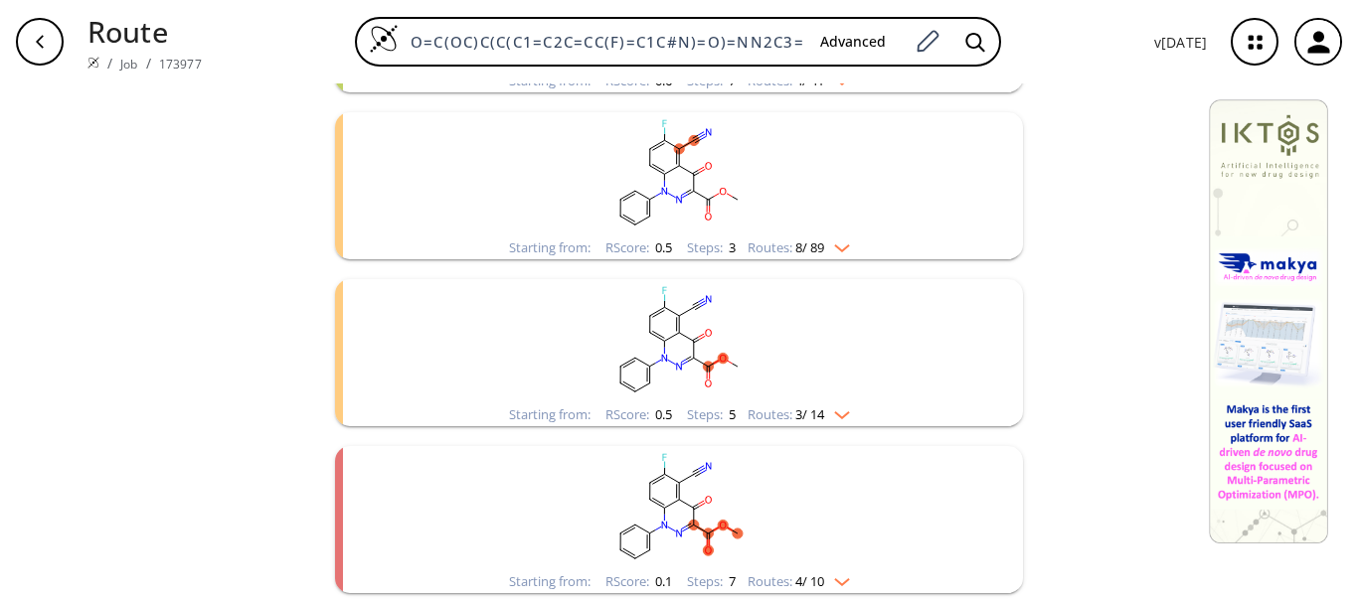
click at [836, 580] on img "clusters" at bounding box center [837, 579] width 26 height 16
click at [45, 47] on icon "button" at bounding box center [40, 42] width 16 height 16
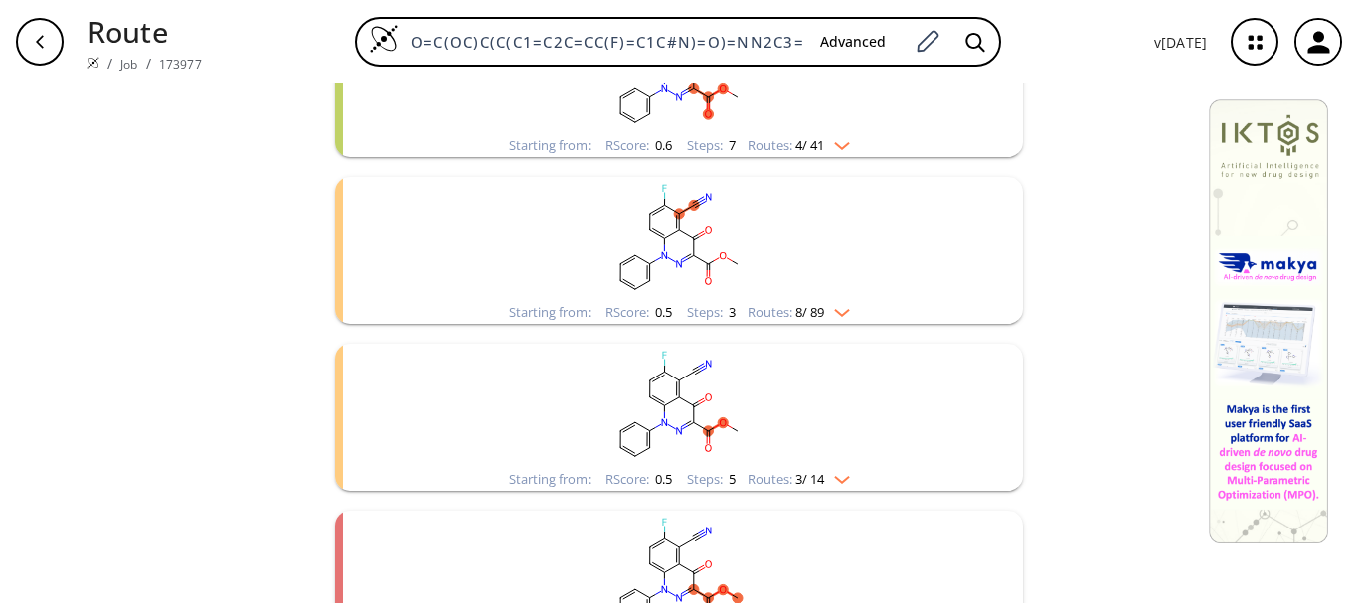
scroll to position [1059, 0]
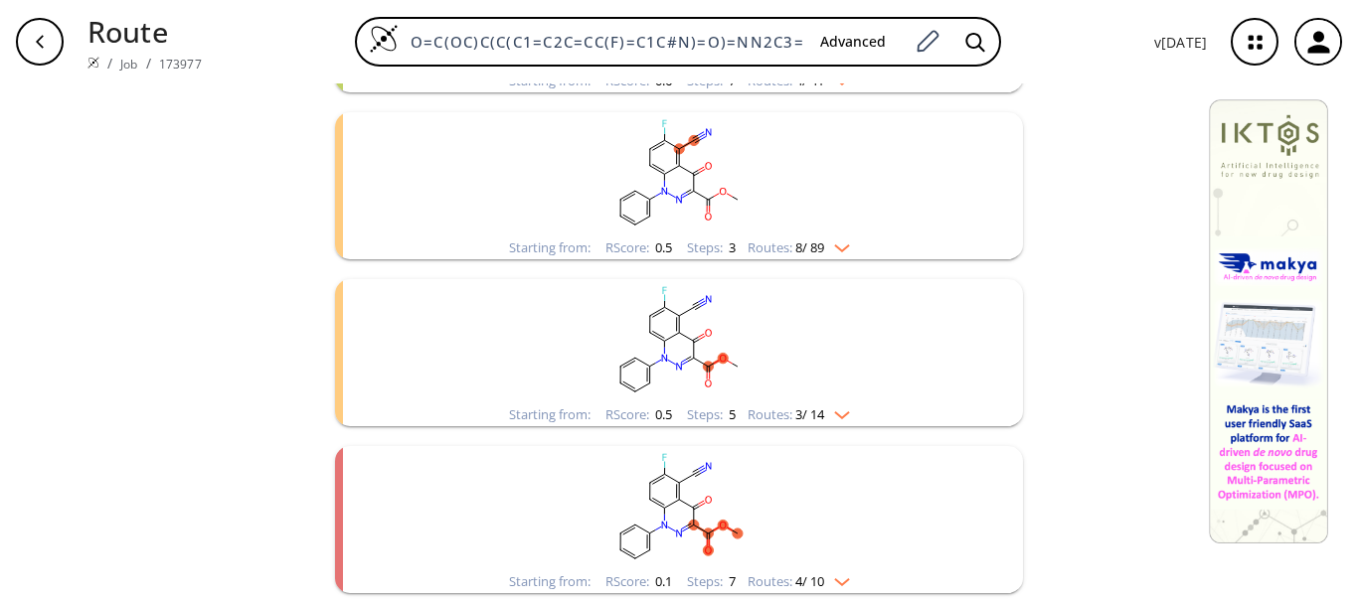
click at [658, 497] on rect "clusters" at bounding box center [679, 508] width 517 height 124
click at [841, 576] on img "clusters" at bounding box center [837, 579] width 26 height 16
click at [842, 579] on img "clusters" at bounding box center [837, 579] width 26 height 16
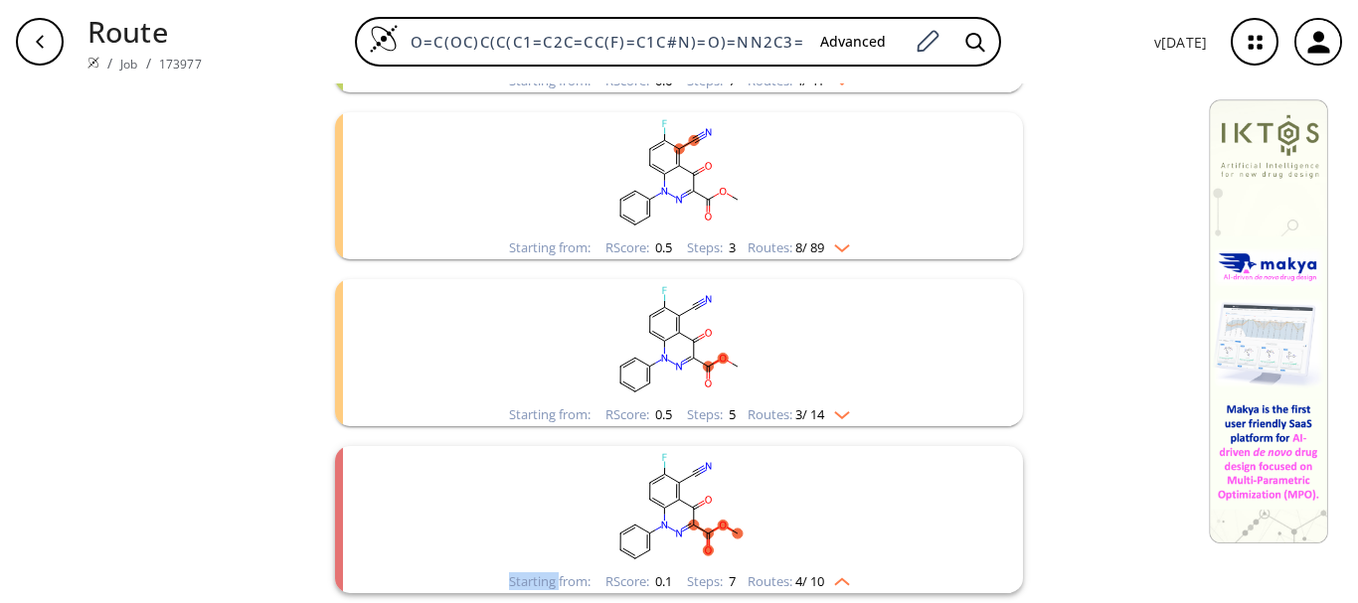
click at [702, 353] on rect "clusters" at bounding box center [679, 341] width 517 height 124
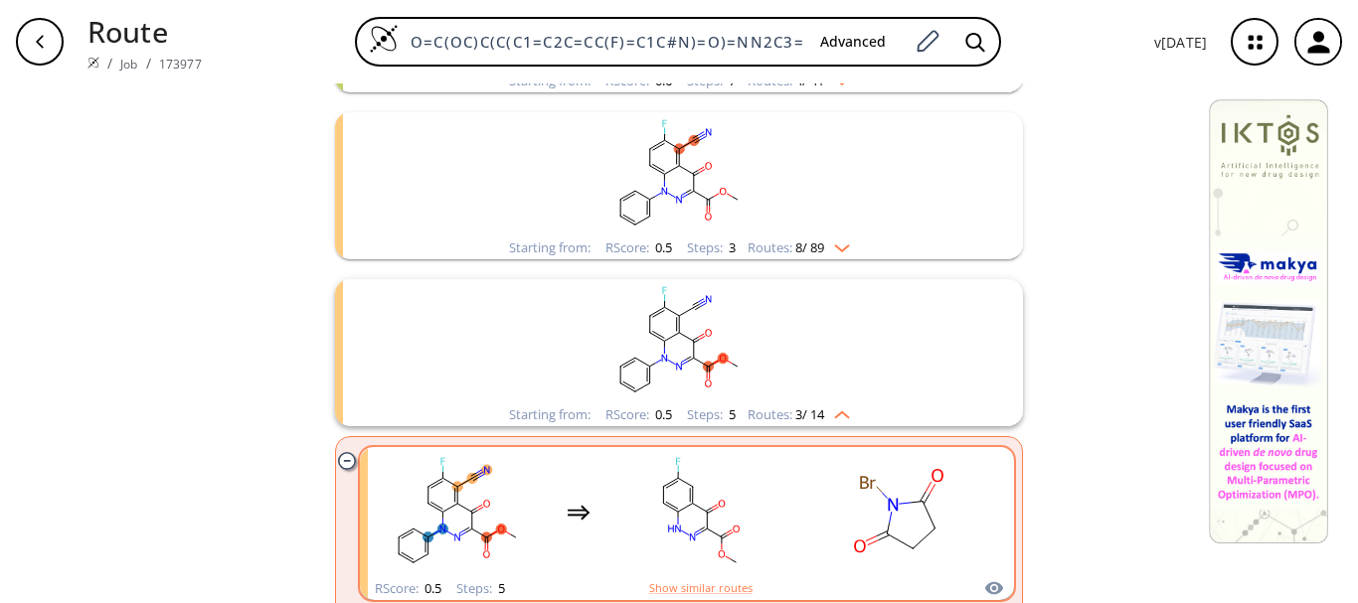
scroll to position [1258, 0]
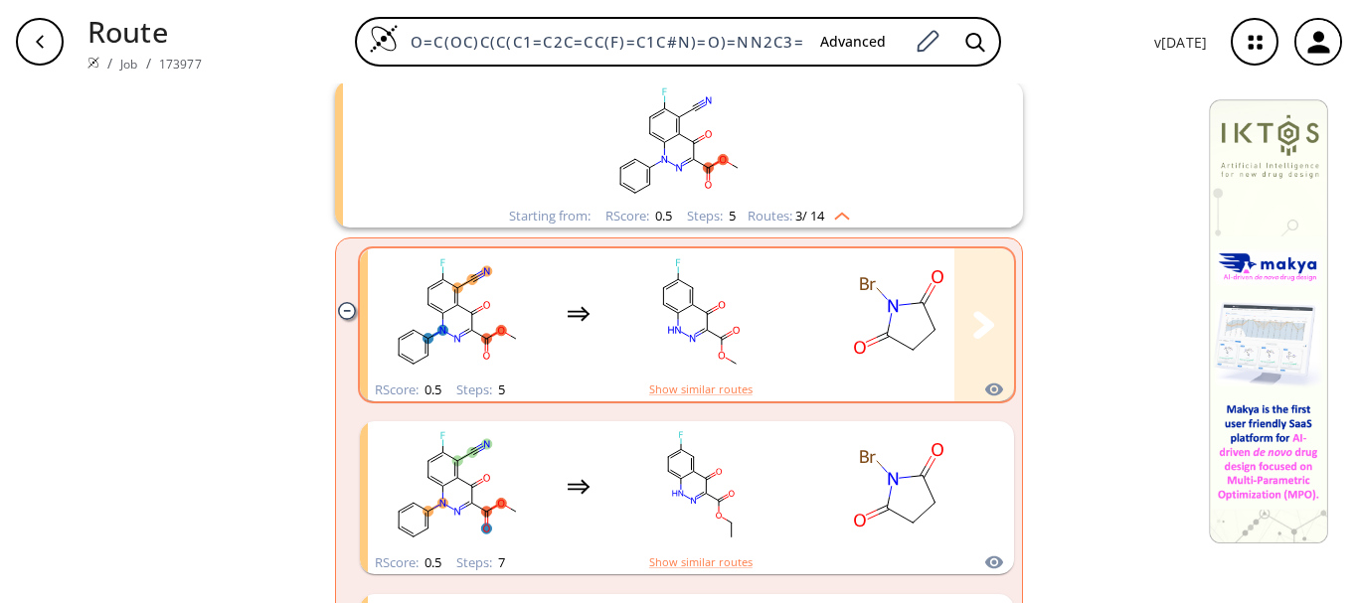
click at [673, 315] on ellipse "clusters" at bounding box center [678, 313] width 10 height 10
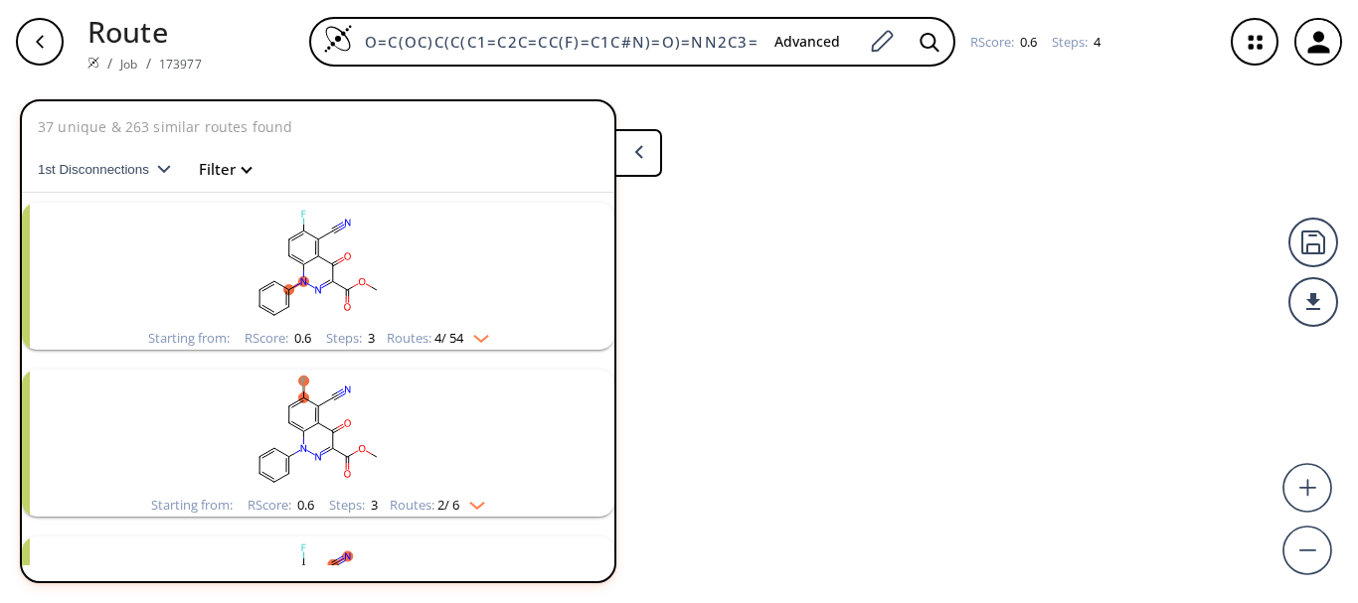
scroll to position [1047, 0]
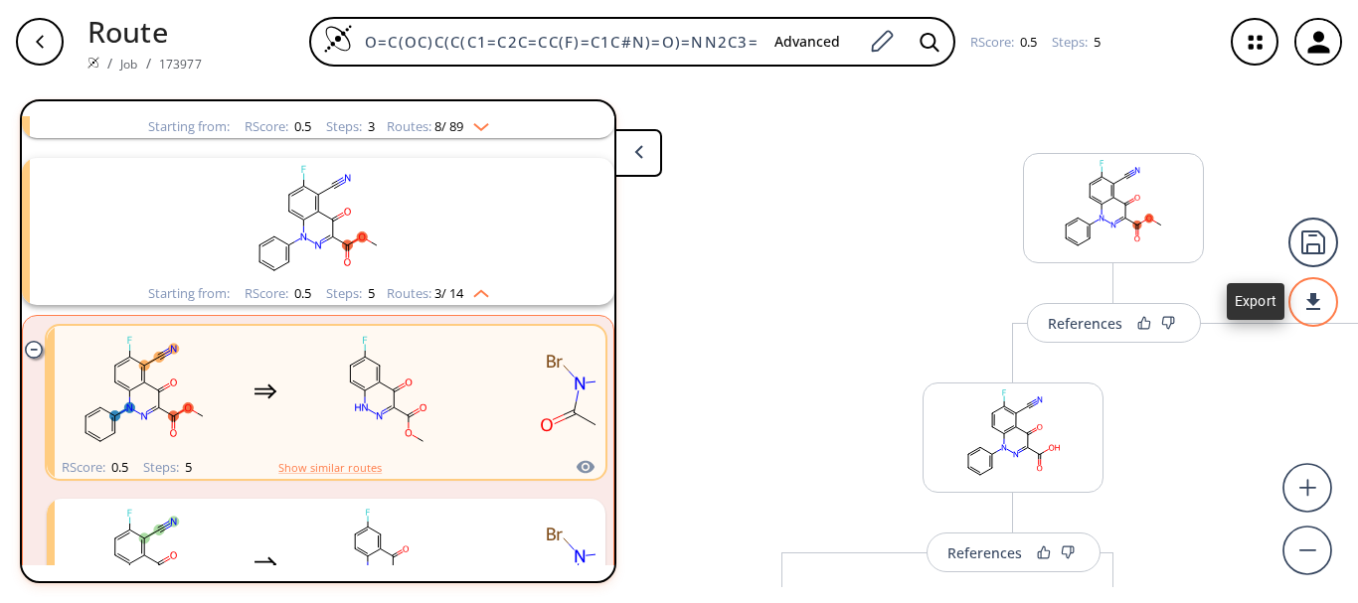
click at [1322, 294] on div at bounding box center [1313, 302] width 50 height 50
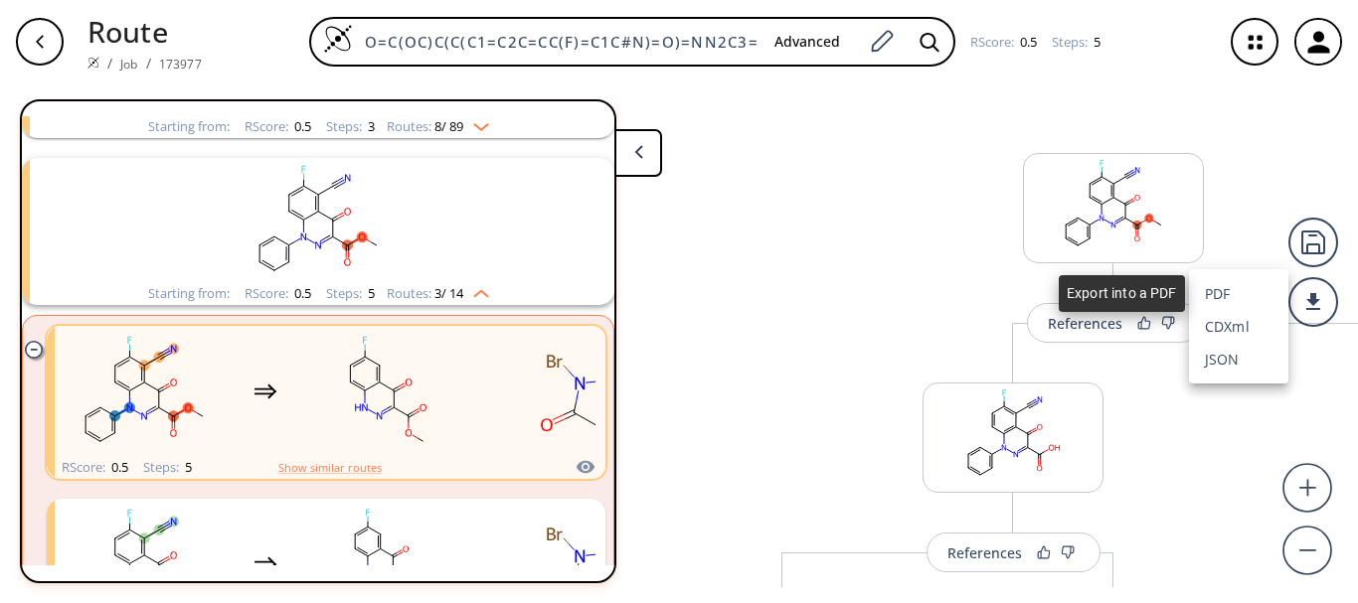
click at [1226, 296] on li "PDF" at bounding box center [1238, 293] width 99 height 33
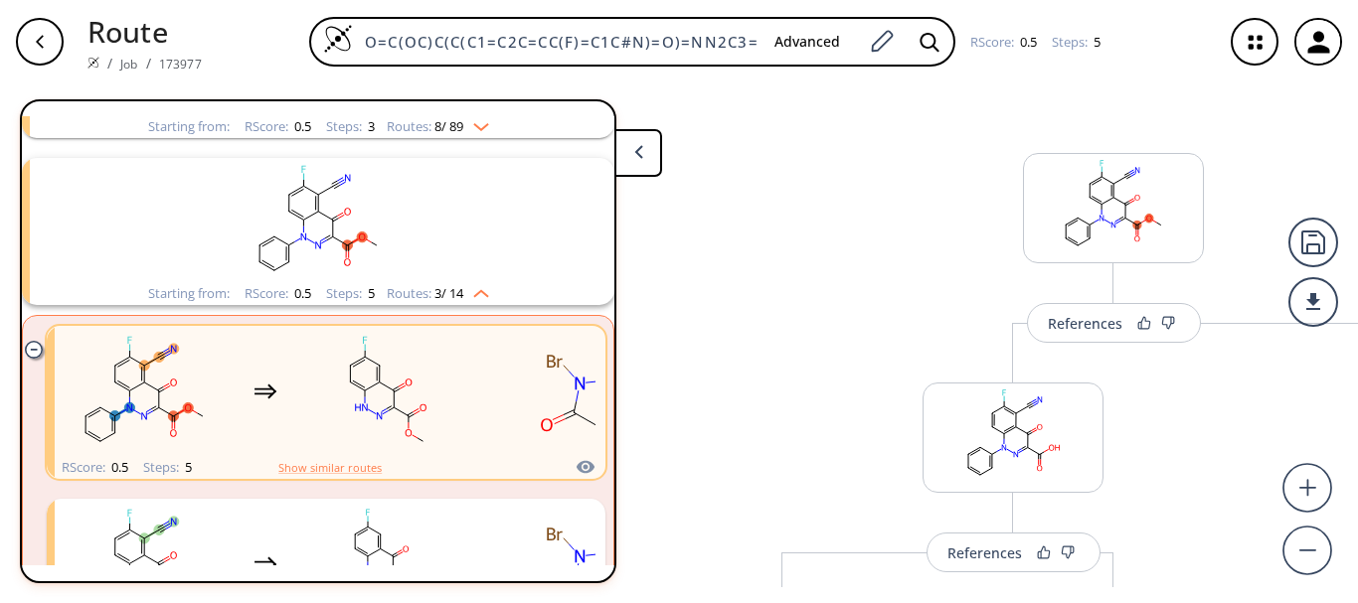
click at [42, 52] on div "button" at bounding box center [40, 42] width 48 height 48
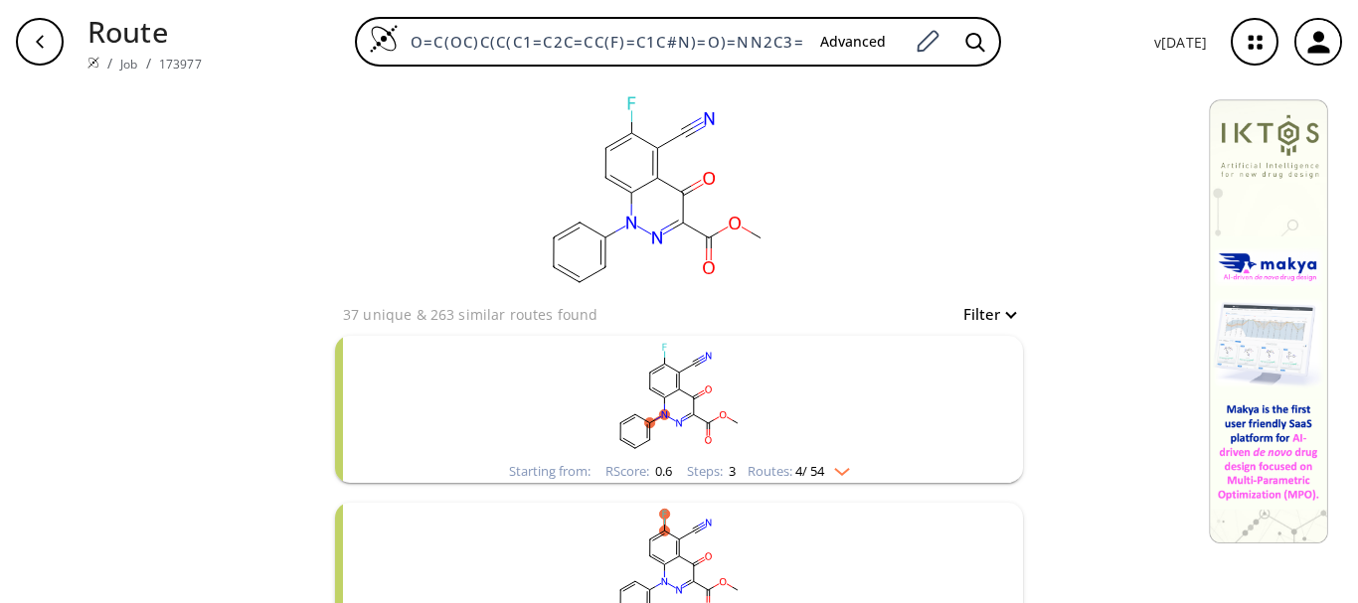
click at [49, 39] on div "button" at bounding box center [40, 42] width 48 height 48
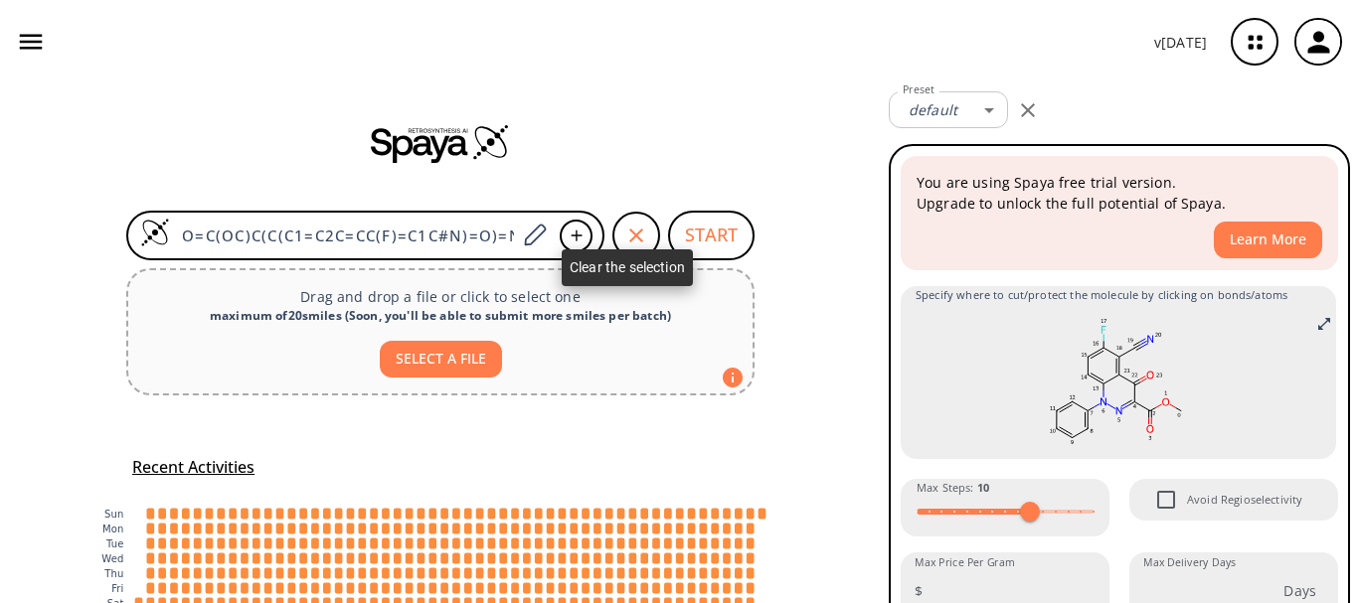
click at [627, 236] on icon "button" at bounding box center [636, 236] width 24 height 24
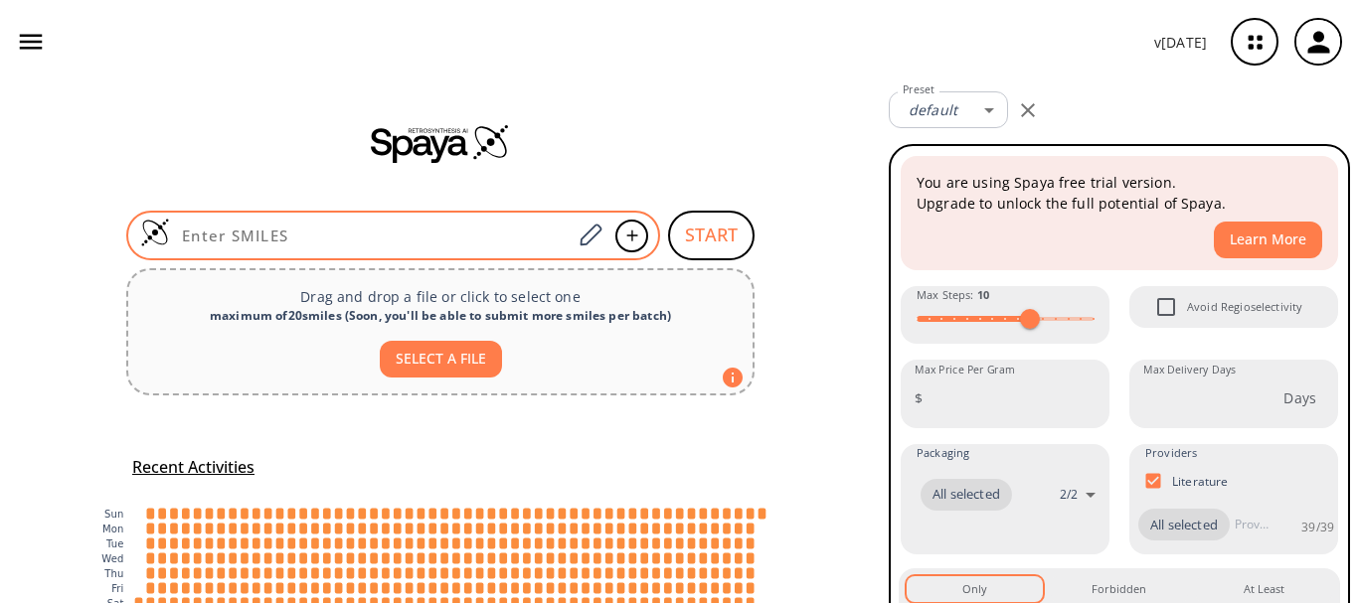
click at [373, 230] on input at bounding box center [371, 236] width 402 height 20
paste input "O=C(OC)C(C(C1=C2C=CC(Br)=C1C#N)=O)=NN2C3=CC=CC=C3"
type input "O=C(OC)C(C(C1=C2C=CC(Br)=C1C#N)=O)=NN2C3=CC=CC=C3"
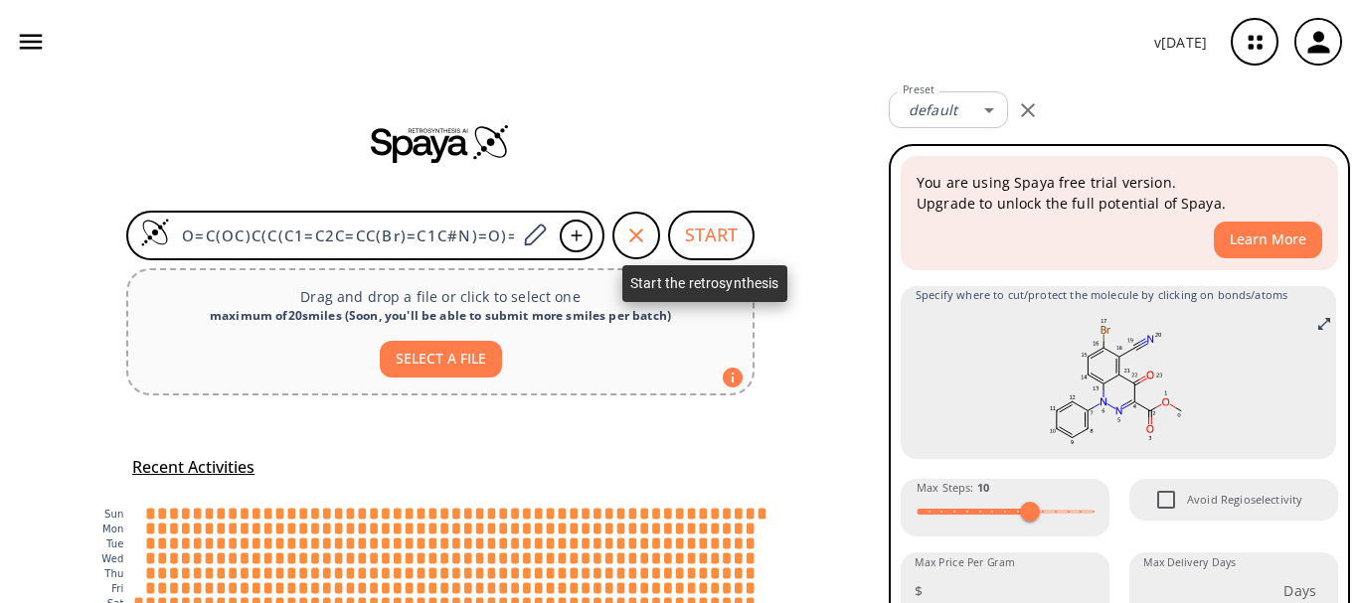
click at [709, 229] on button "START" at bounding box center [711, 236] width 86 height 50
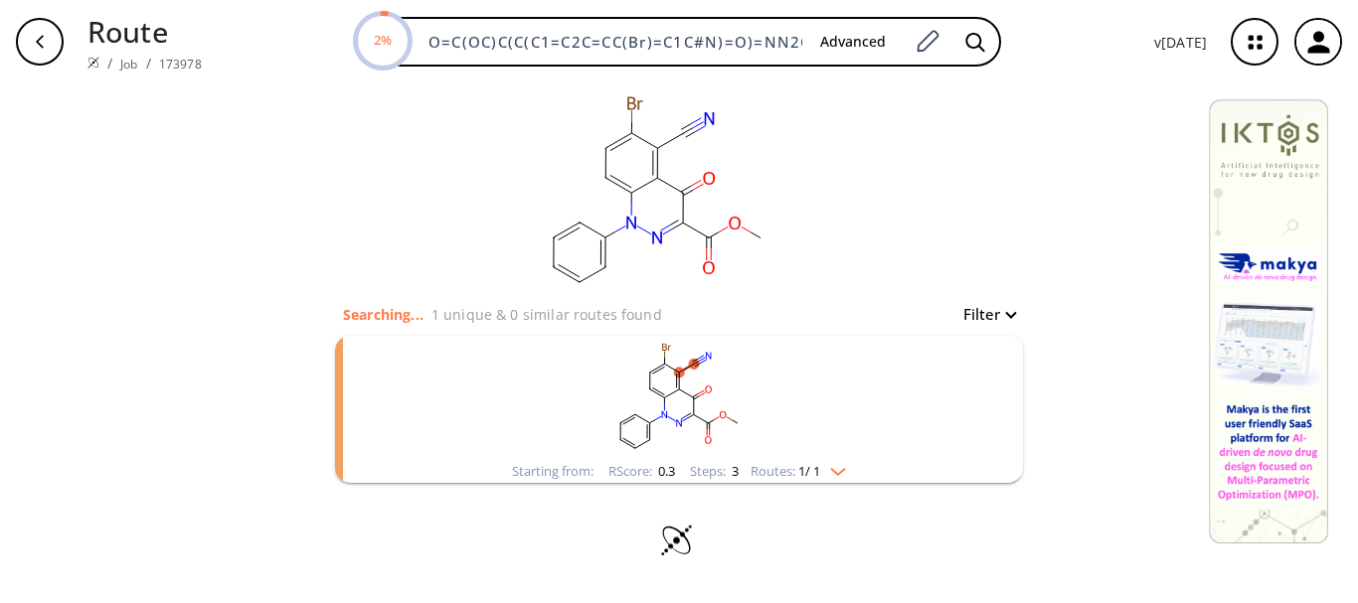
click at [685, 381] on rect "clusters" at bounding box center [679, 398] width 517 height 124
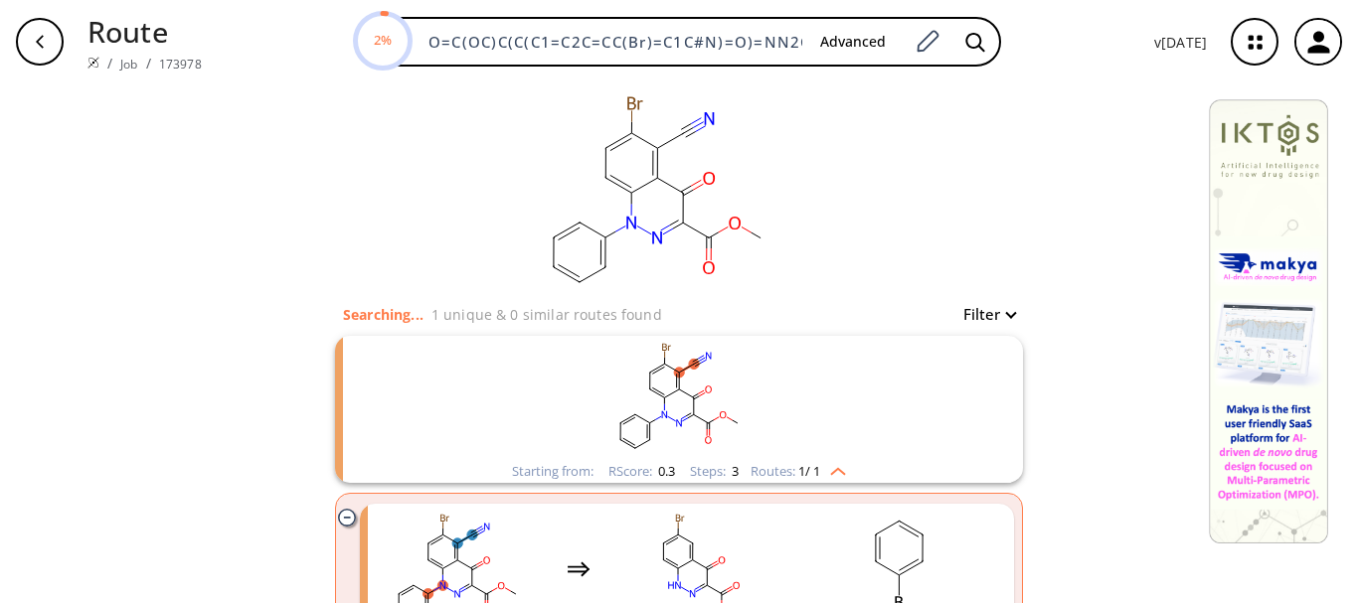
scroll to position [174, 0]
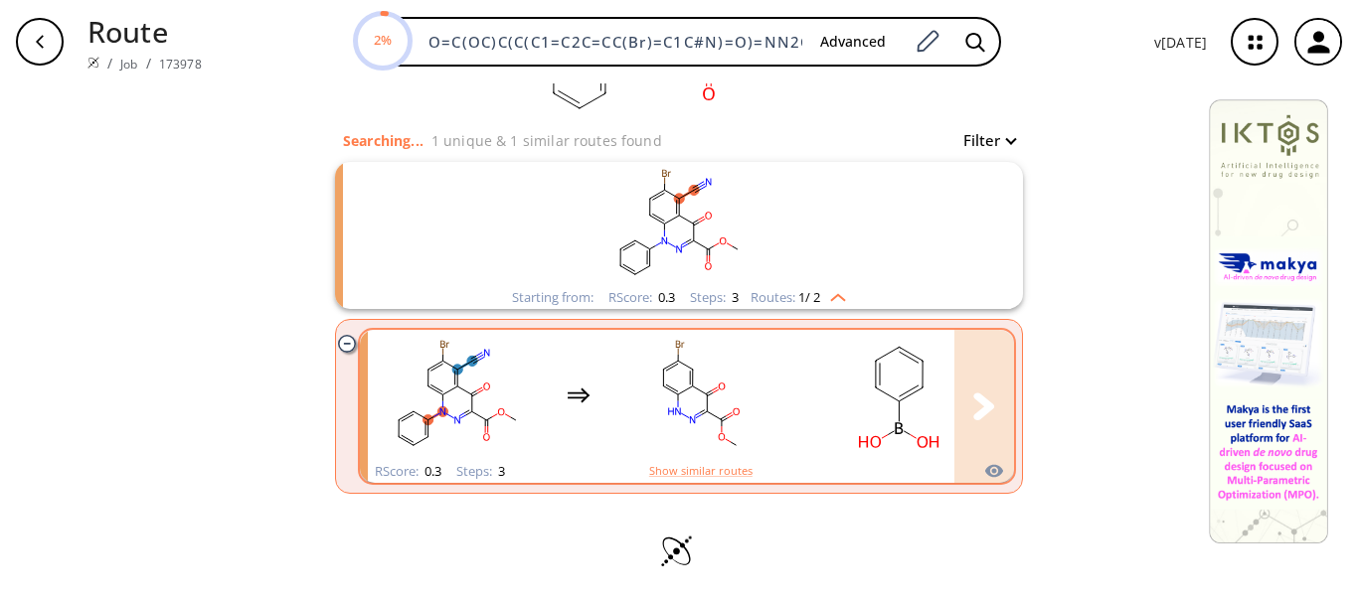
click at [721, 403] on rect "clusters" at bounding box center [699, 395] width 179 height 124
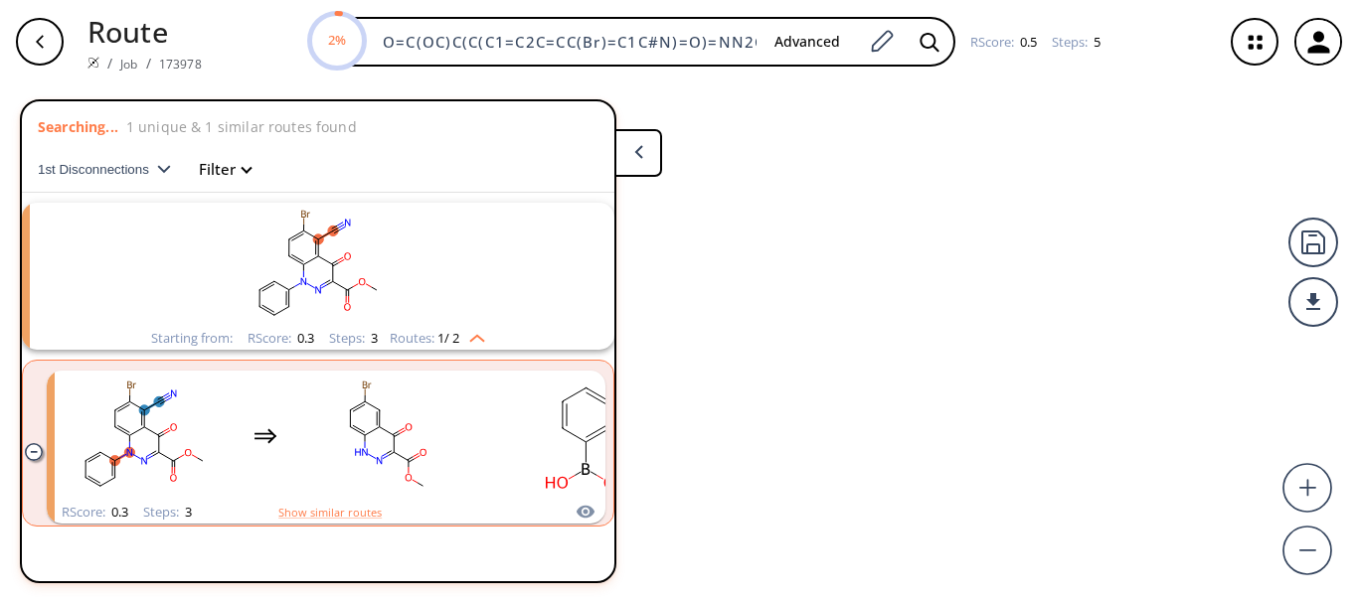
scroll to position [45, 0]
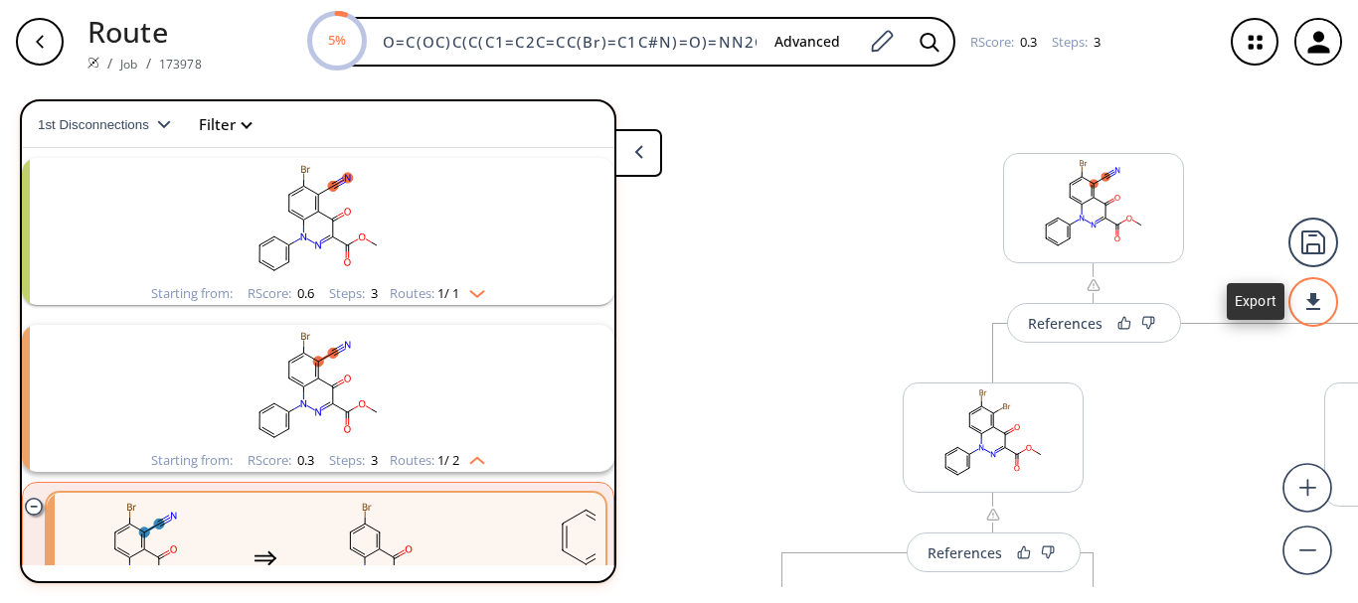
click at [1311, 295] on div at bounding box center [1313, 302] width 50 height 50
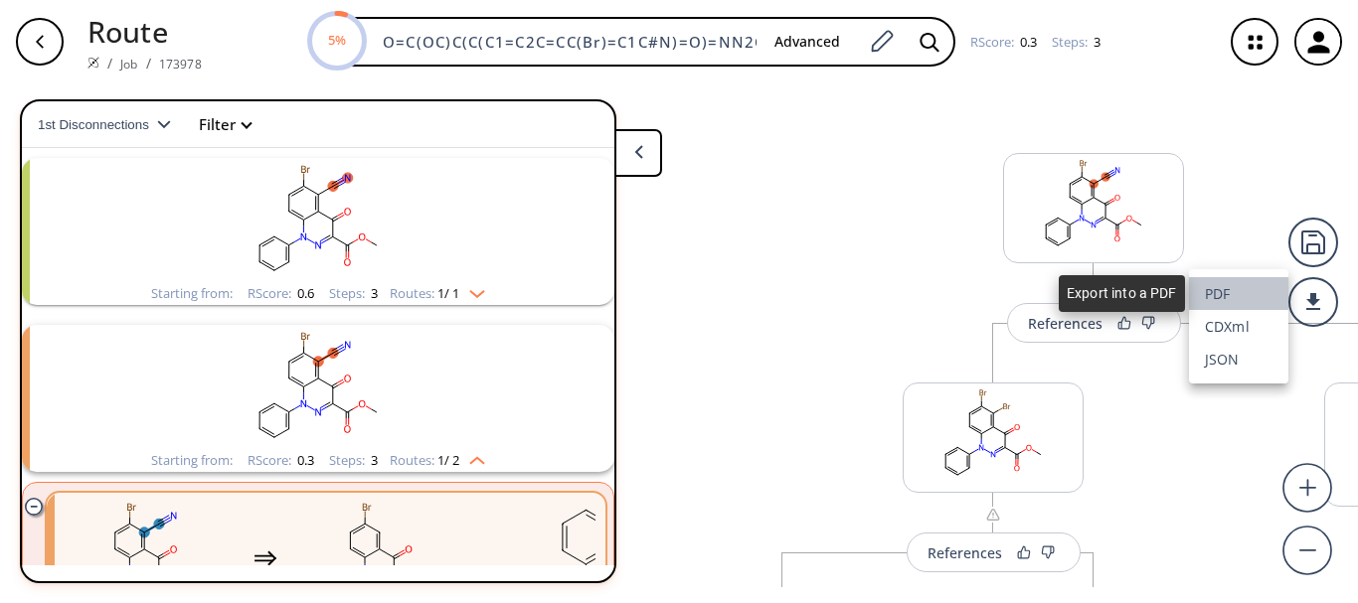
drag, startPoint x: 1228, startPoint y: 288, endPoint x: 1198, endPoint y: 285, distance: 30.0
click at [1228, 289] on li "PDF" at bounding box center [1238, 293] width 99 height 33
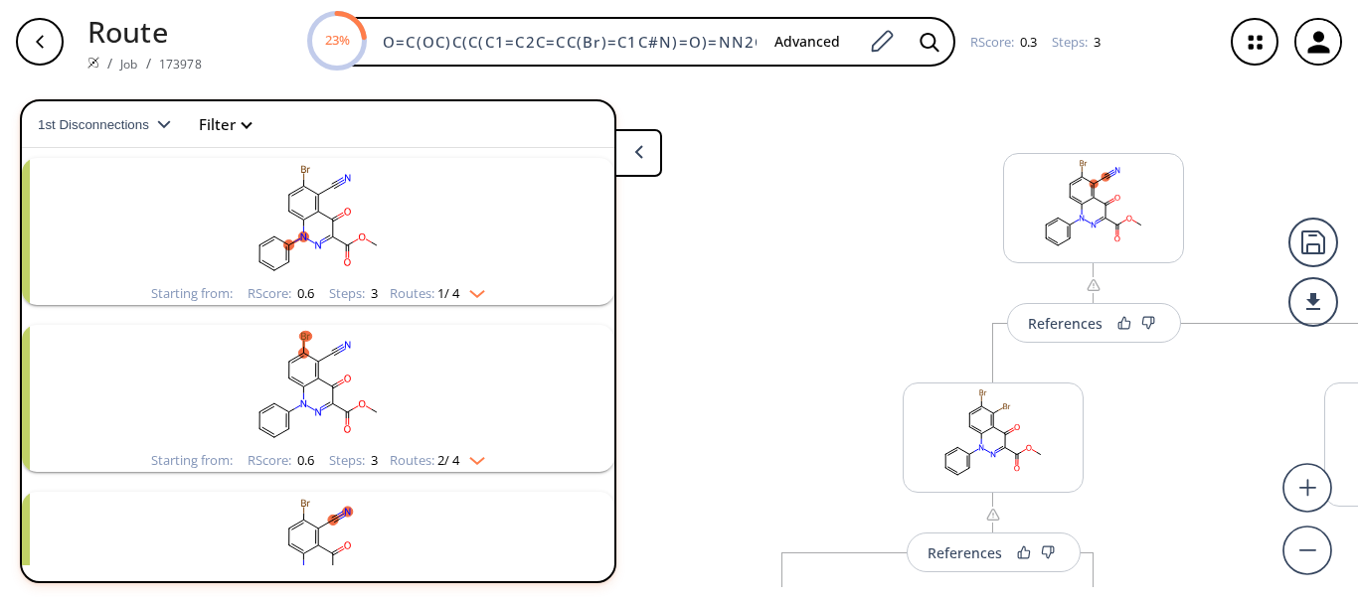
click at [47, 47] on icon "button" at bounding box center [40, 42] width 16 height 16
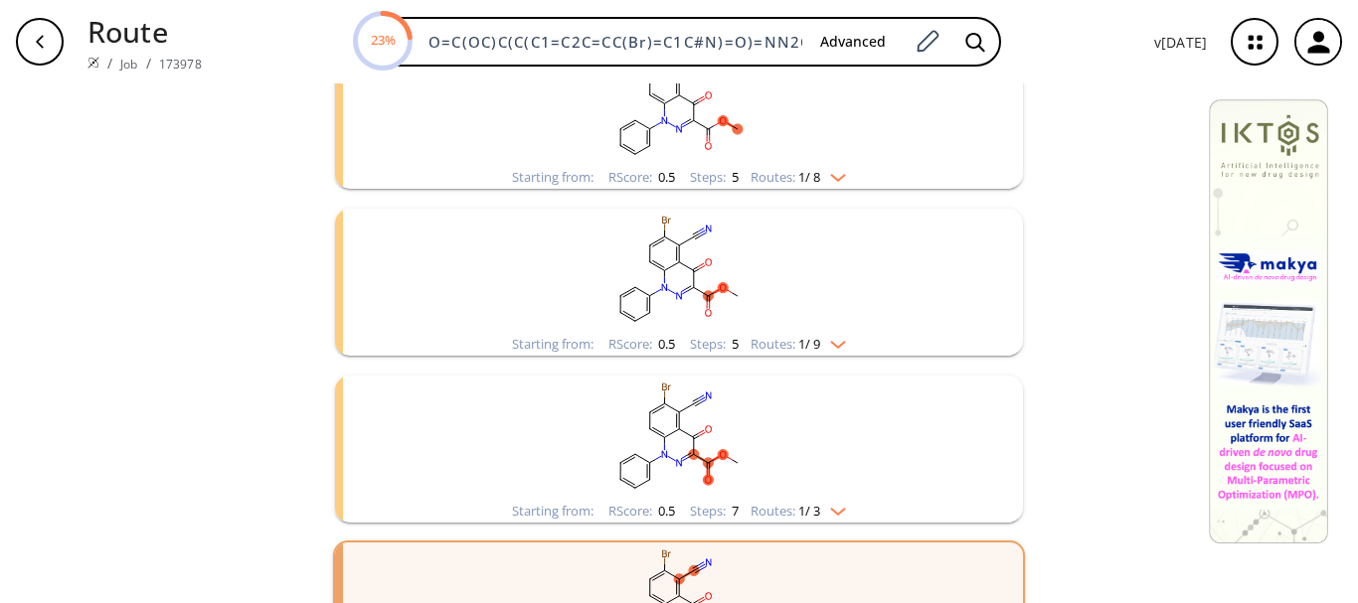
scroll to position [895, 0]
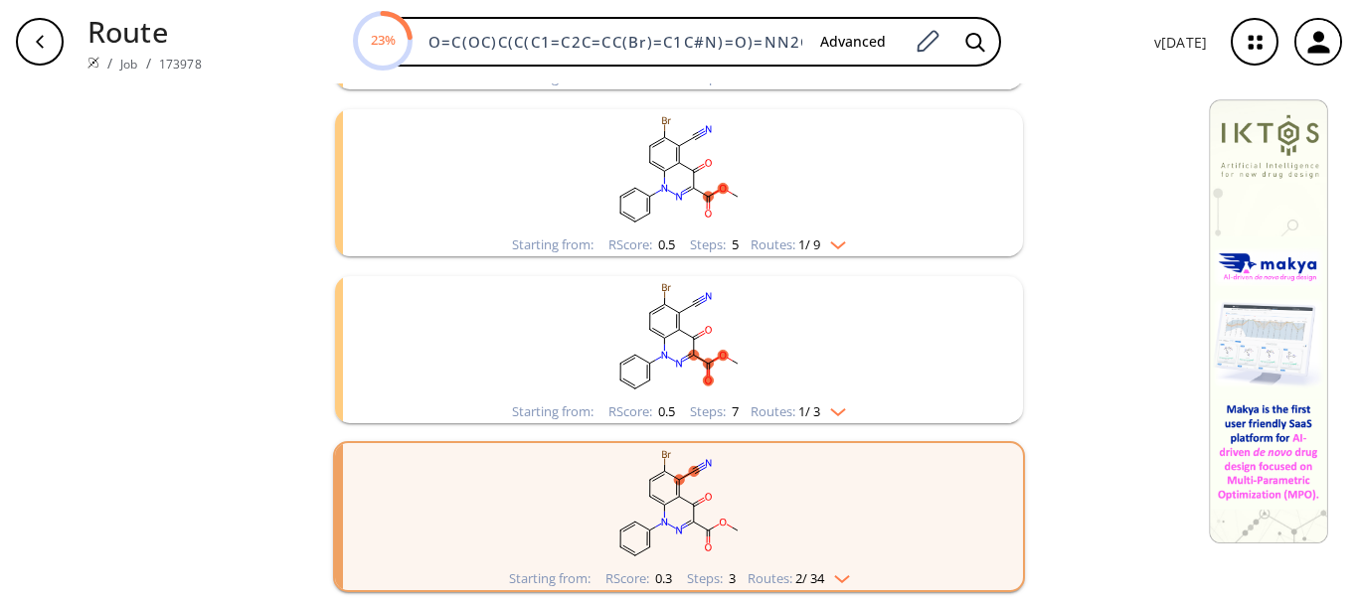
click at [664, 344] on rect "clusters" at bounding box center [679, 338] width 517 height 124
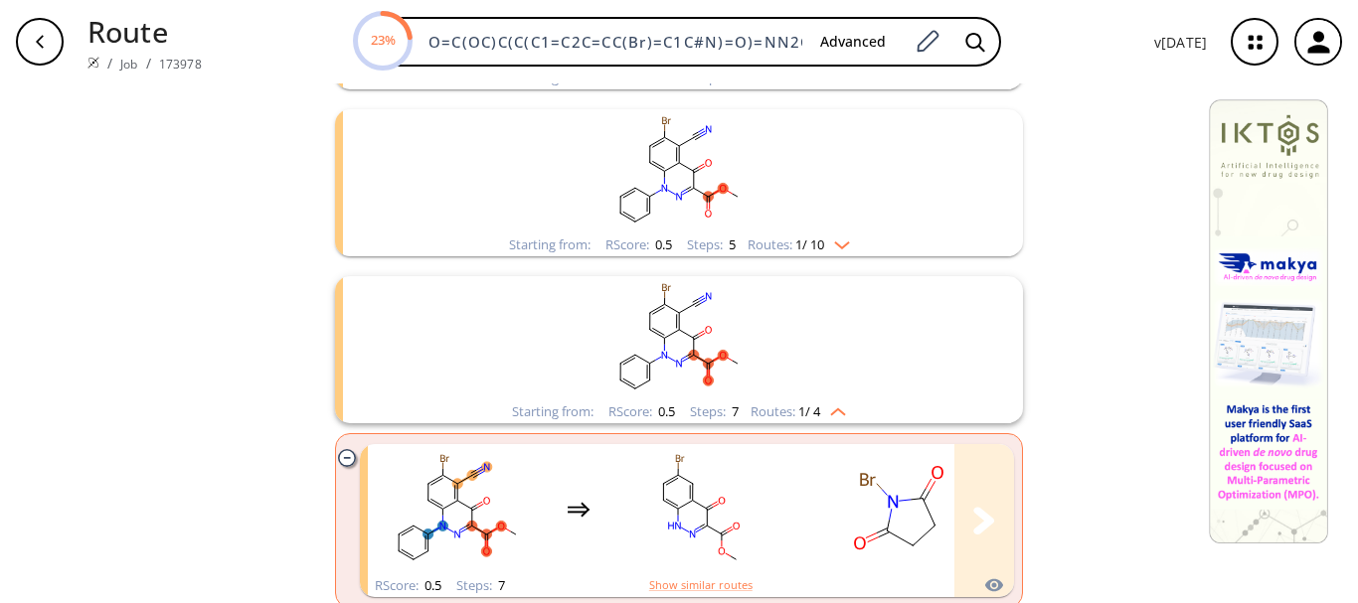
scroll to position [1094, 0]
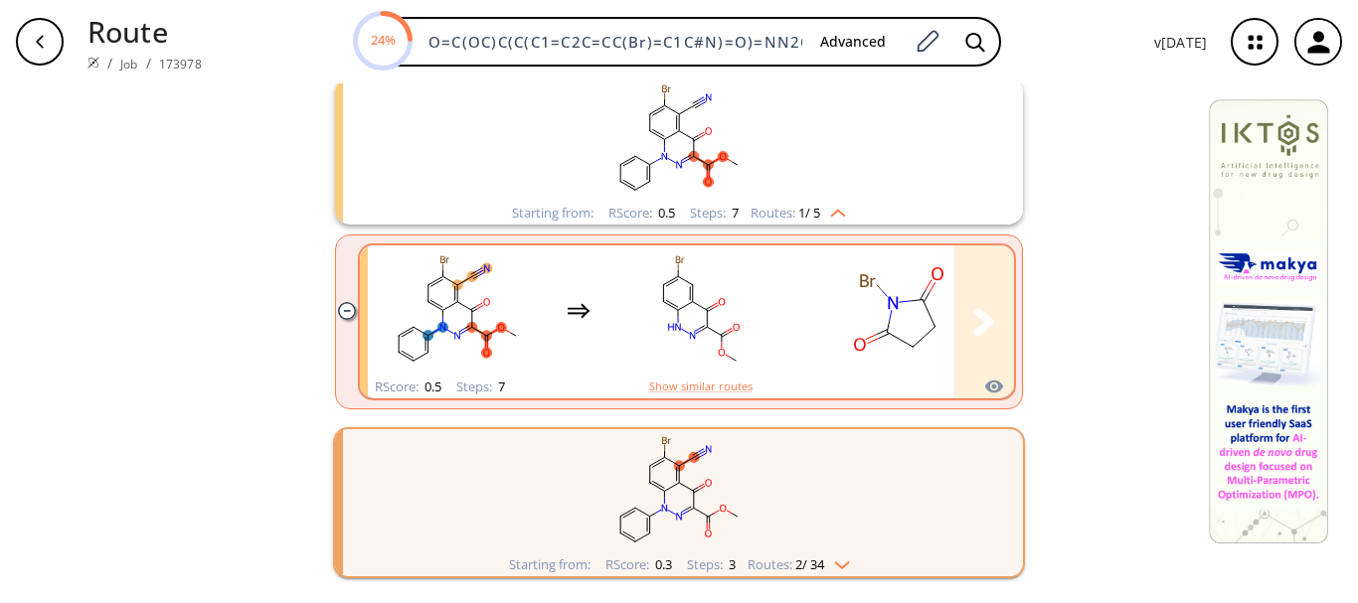
click at [861, 330] on rect "clusters" at bounding box center [898, 311] width 179 height 124
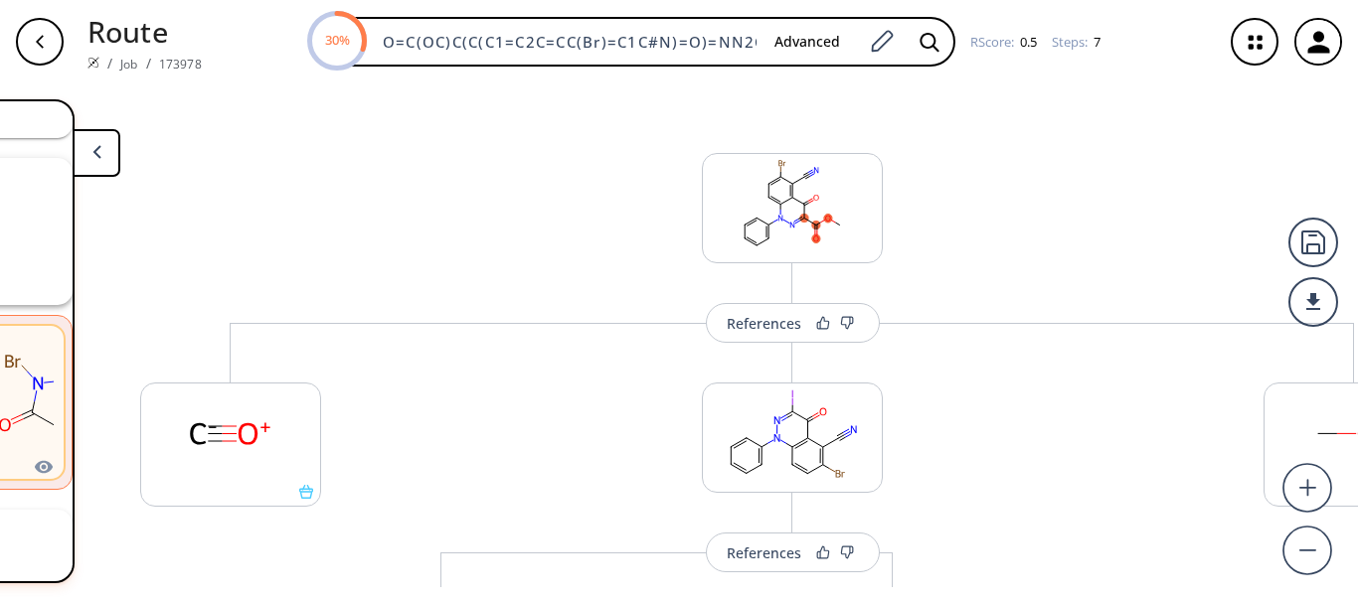
click at [38, 40] on icon "button" at bounding box center [40, 41] width 8 height 13
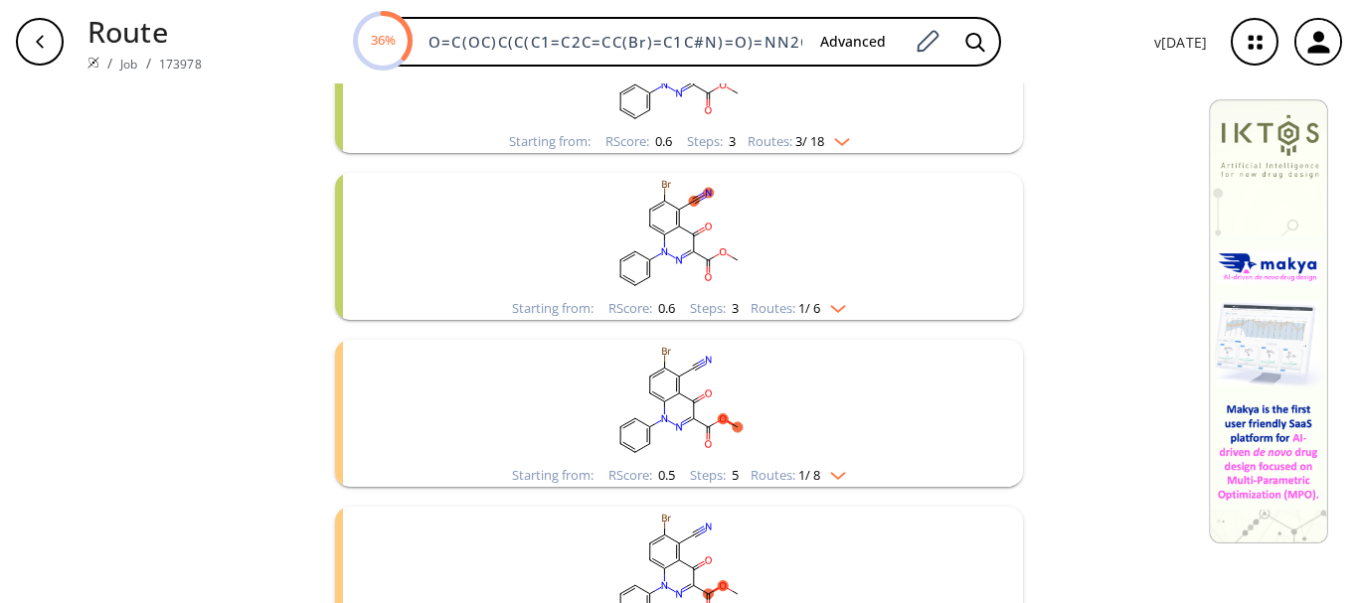
scroll to position [991, 0]
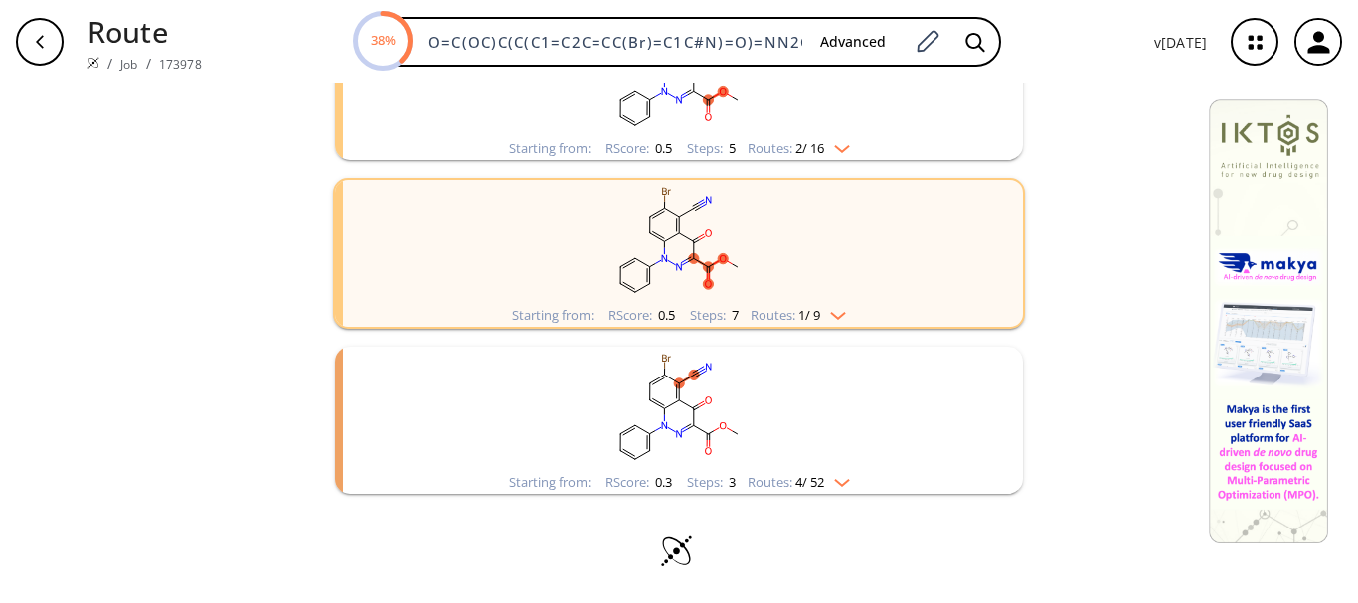
click at [661, 411] on ellipse "clusters" at bounding box center [664, 409] width 10 height 10
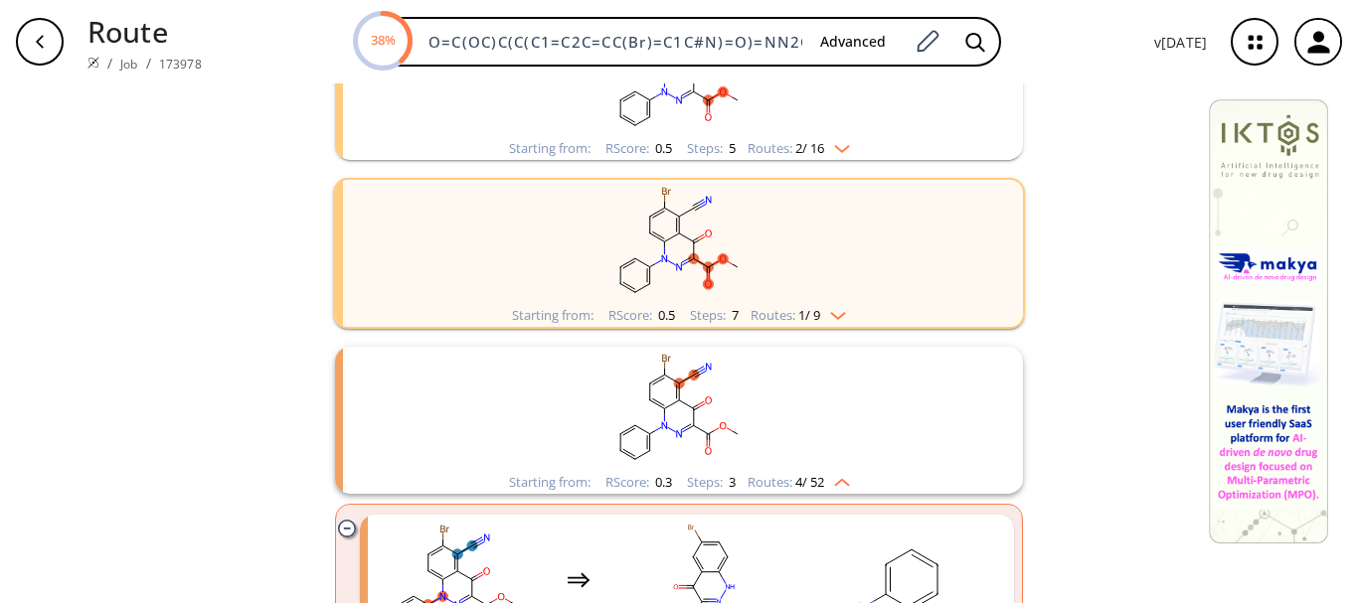
scroll to position [1289, 0]
